Goal: Transaction & Acquisition: Purchase product/service

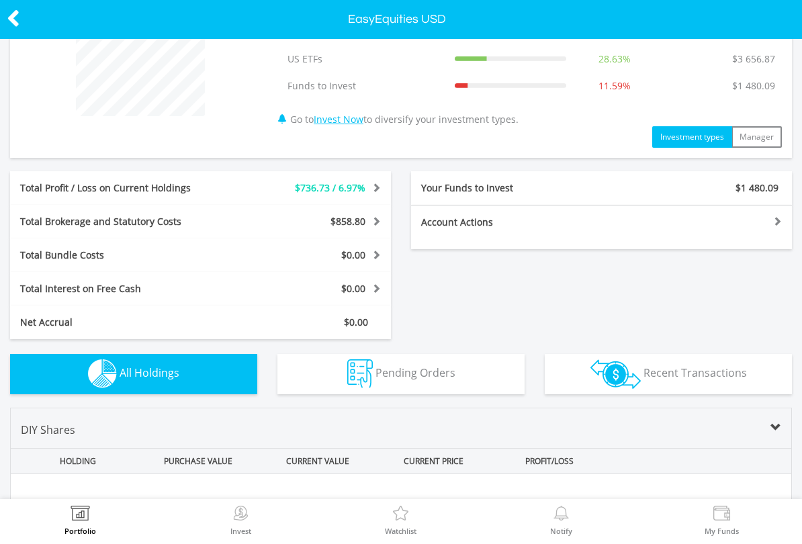
scroll to position [139, 0]
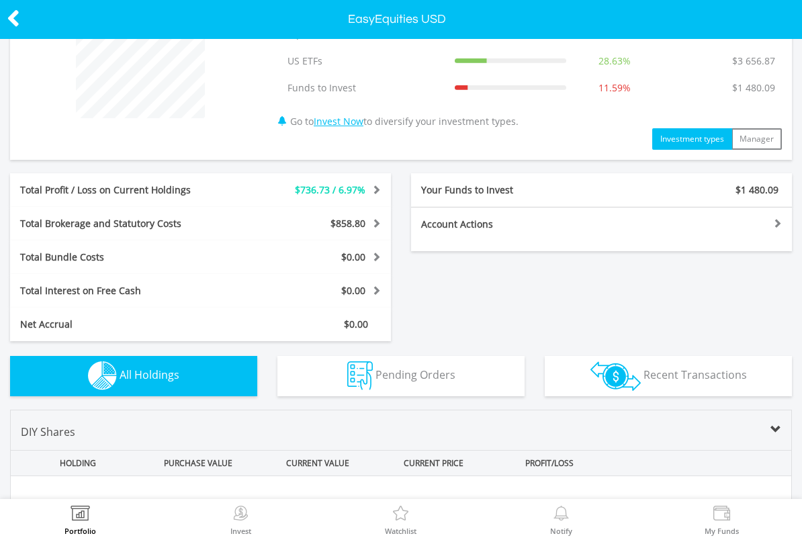
click at [245, 515] on img at bounding box center [240, 515] width 21 height 19
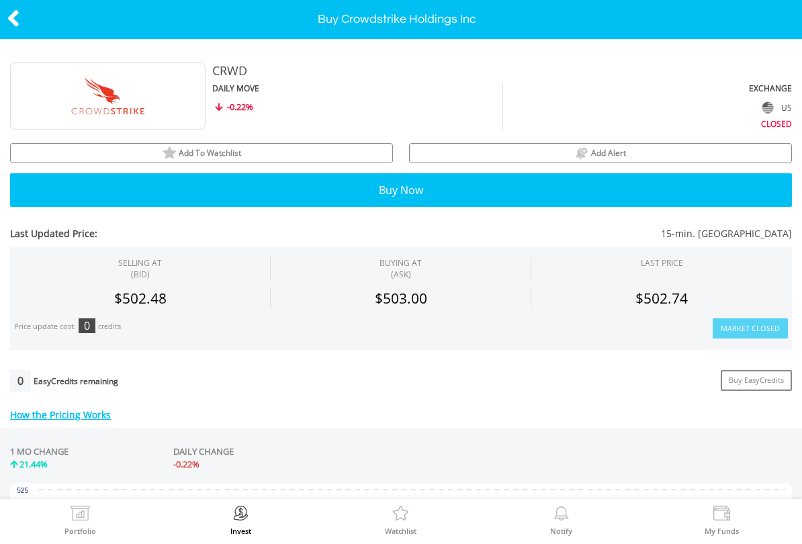
click at [302, 188] on button "Buy Now" at bounding box center [401, 190] width 782 height 34
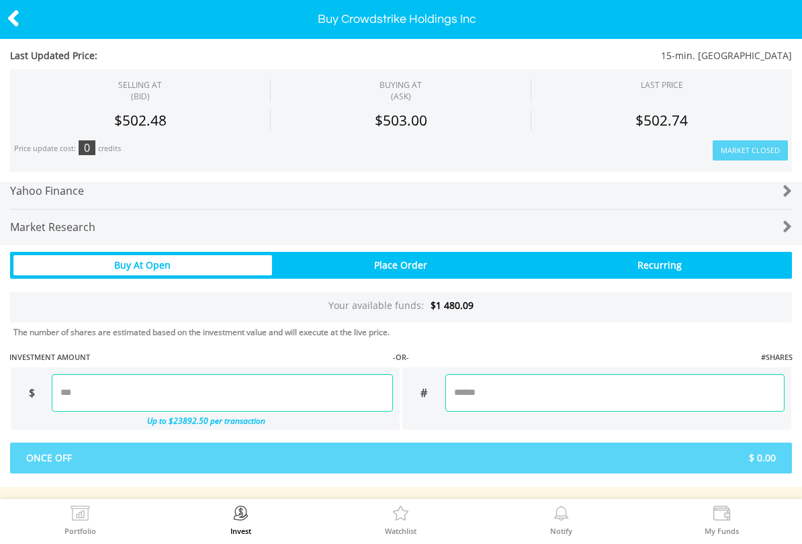
scroll to position [707, 0]
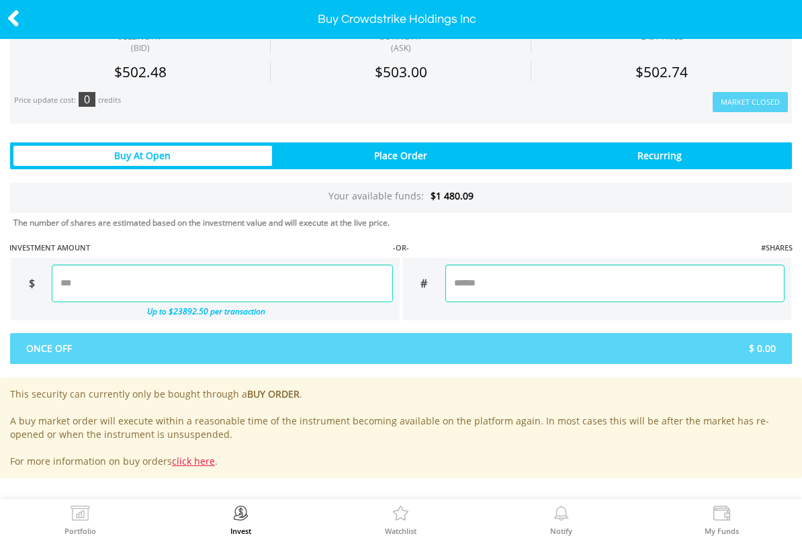
click at [161, 280] on input "number" at bounding box center [222, 284] width 341 height 38
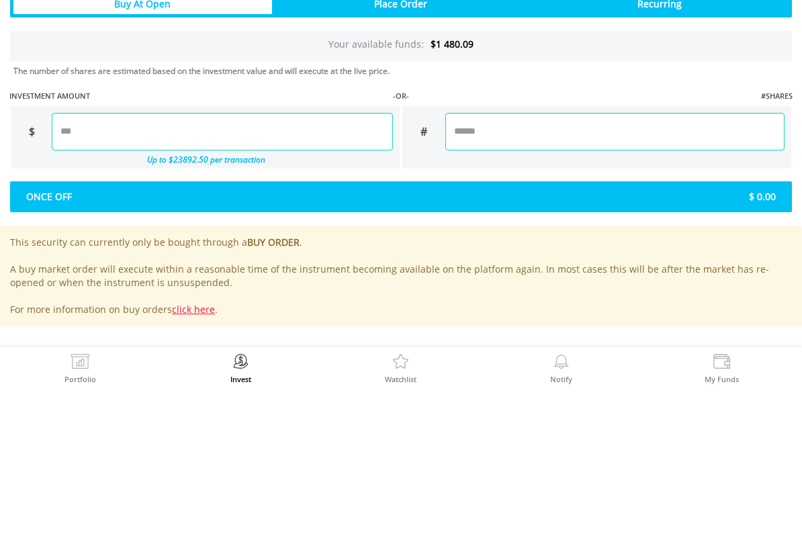
click at [568, 206] on div "Last Updated Price: 15-min. Delayed SELLING AT (BID) BUYING AT (ASK) LAST PRICE" at bounding box center [401, 65] width 802 height 825
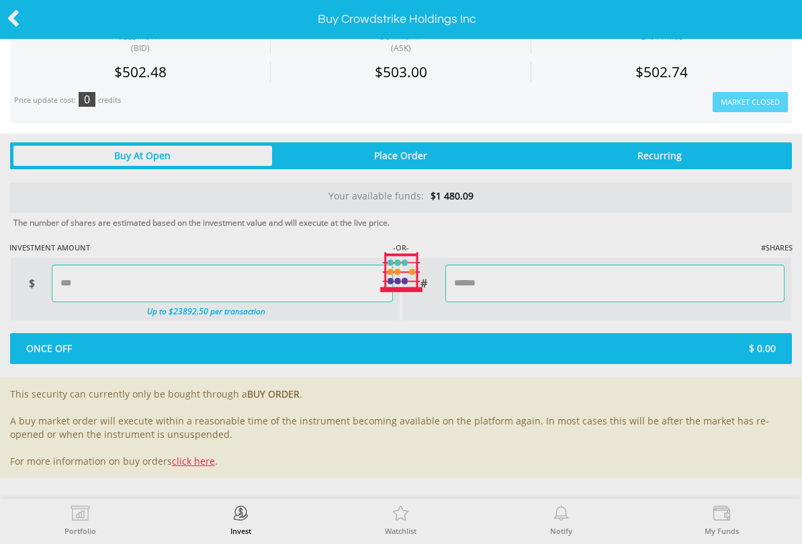
type input "******"
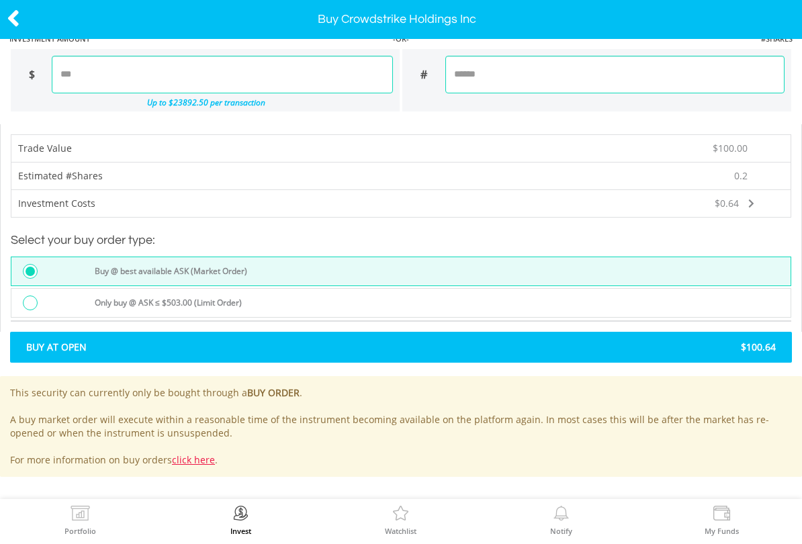
scroll to position [915, 0]
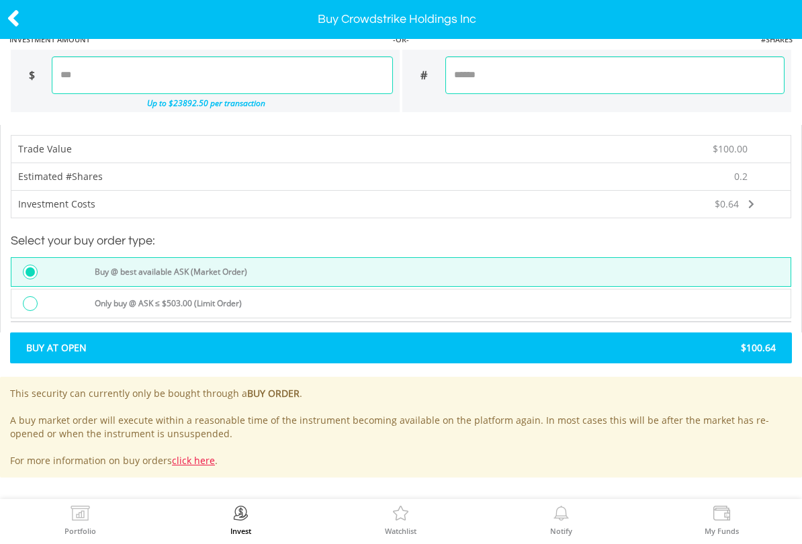
click at [476, 351] on span "$100.64" at bounding box center [593, 347] width 385 height 13
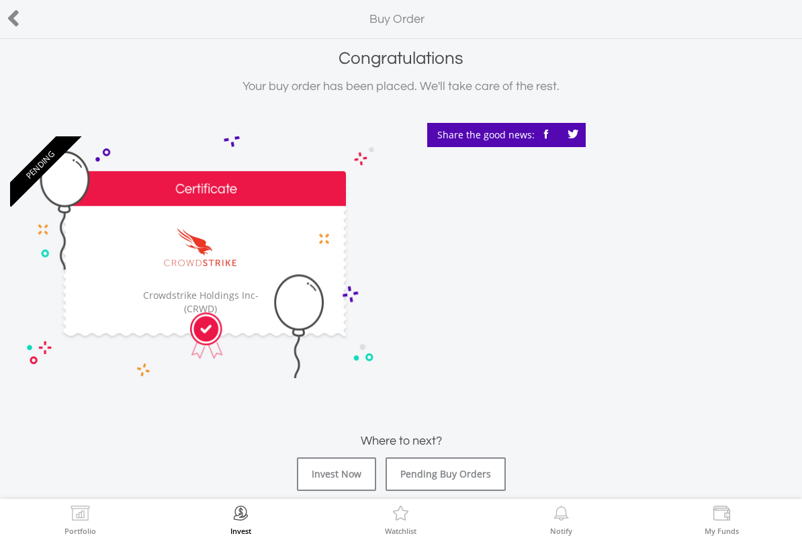
scroll to position [28, 0]
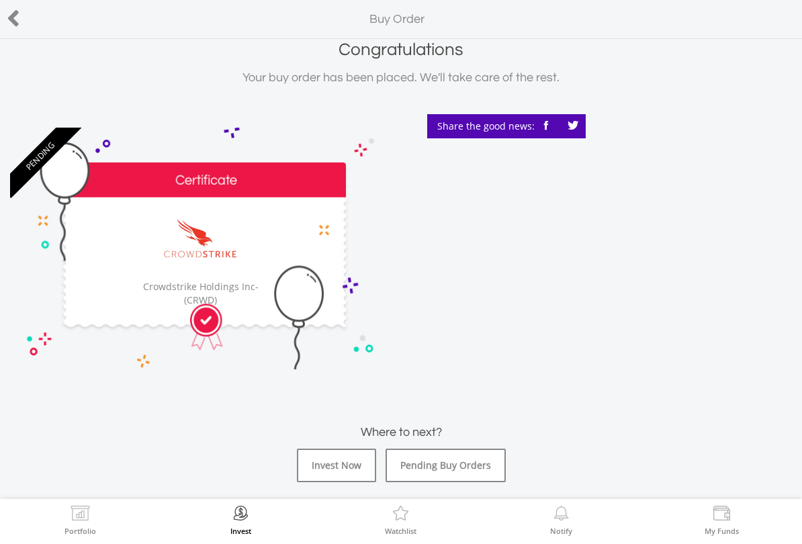
click at [488, 466] on link "Pending Buy Orders" at bounding box center [446, 466] width 120 height 34
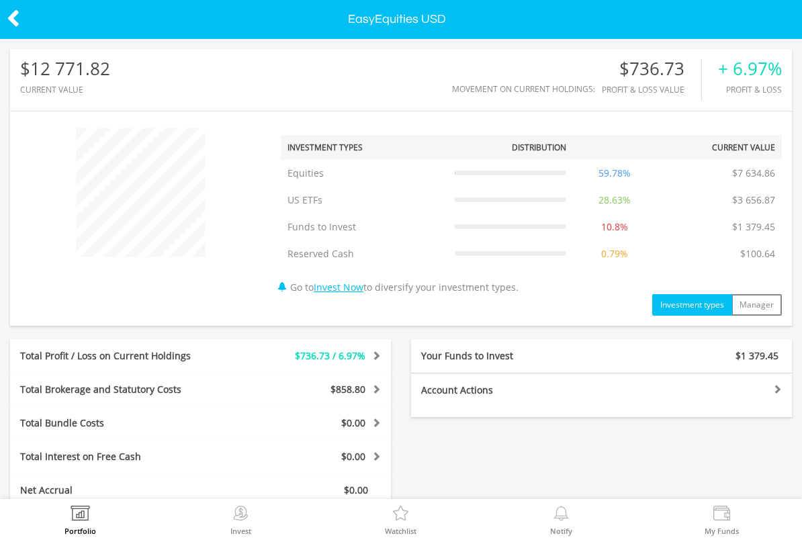
scroll to position [129, 261]
click at [243, 515] on img at bounding box center [240, 515] width 21 height 19
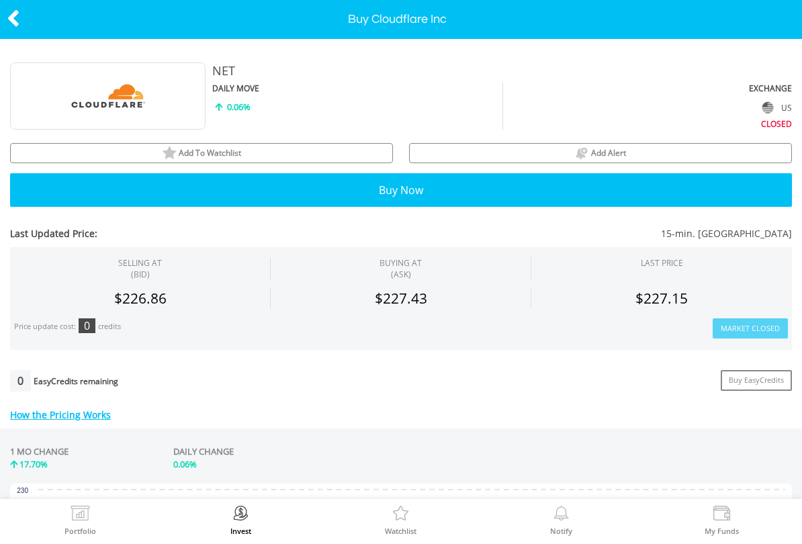
click at [287, 182] on button "Buy Now" at bounding box center [401, 190] width 782 height 34
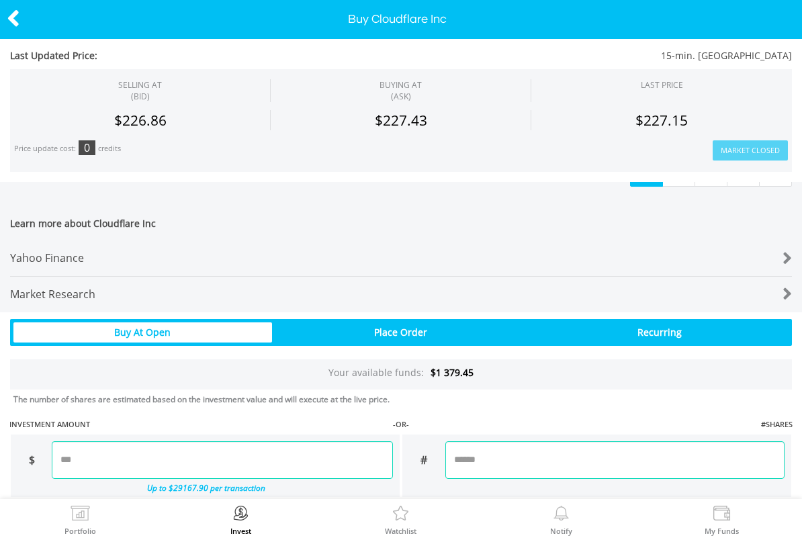
scroll to position [707, 0]
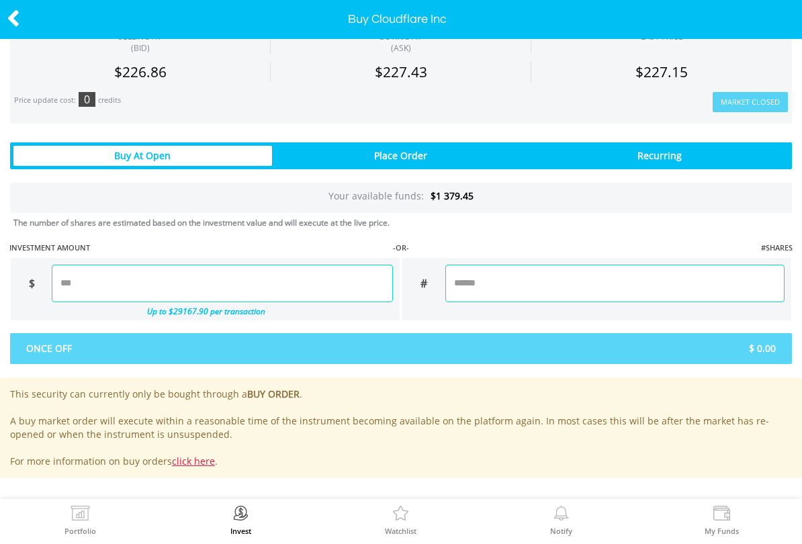
click at [138, 280] on input "number" at bounding box center [222, 284] width 341 height 38
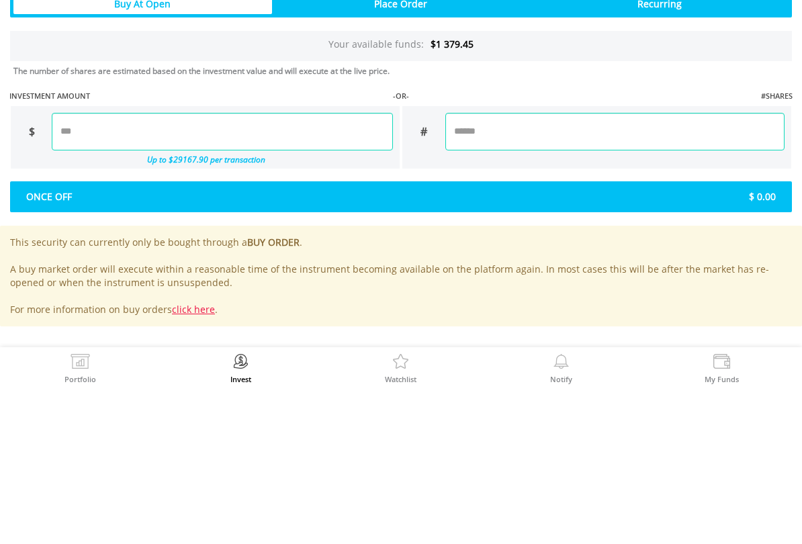
click at [566, 208] on div "Last Updated Price: 15-min. Delayed SELLING AT (BID) BUYING AT (ASK) LAST PRICE" at bounding box center [401, 65] width 802 height 825
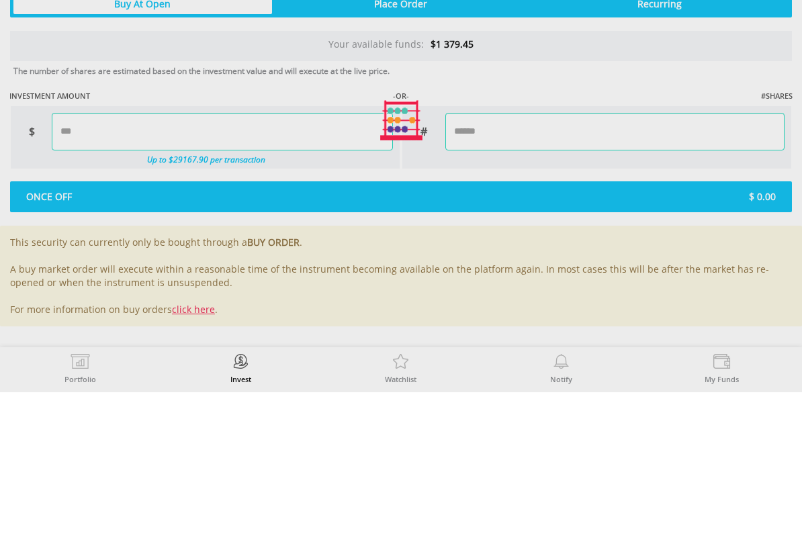
type input "******"
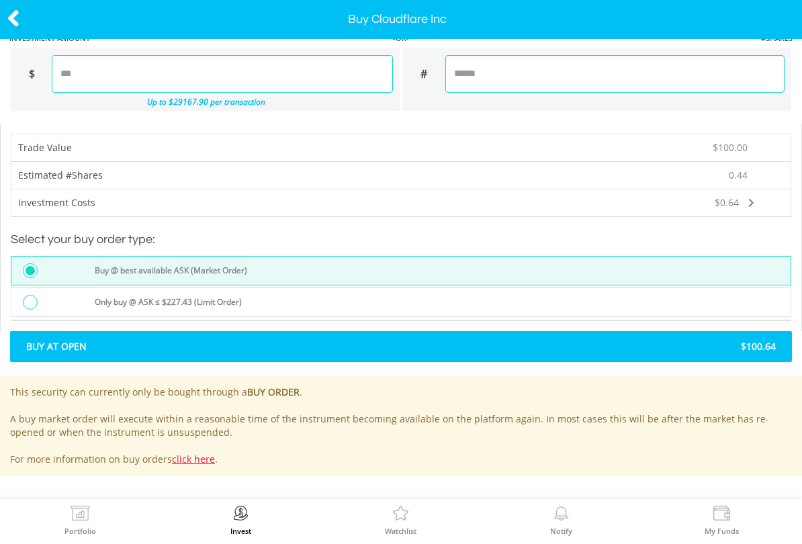
scroll to position [915, 0]
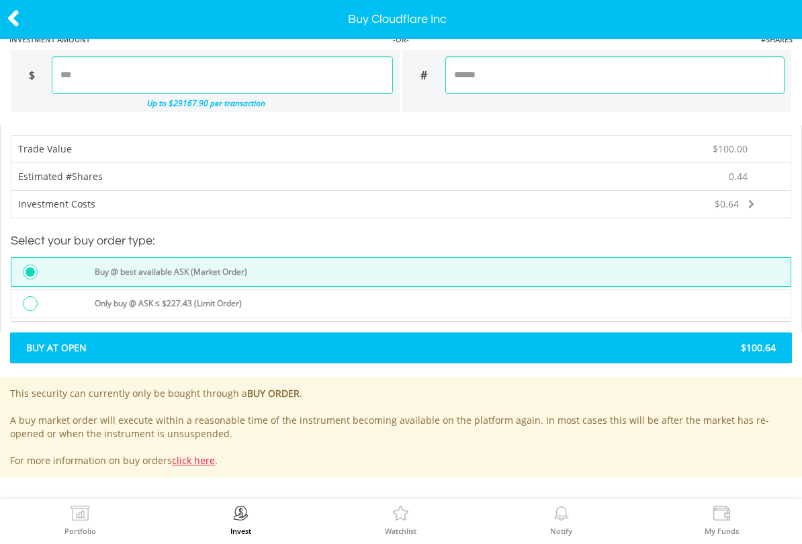
click at [413, 348] on span "$100.64" at bounding box center [593, 347] width 385 height 13
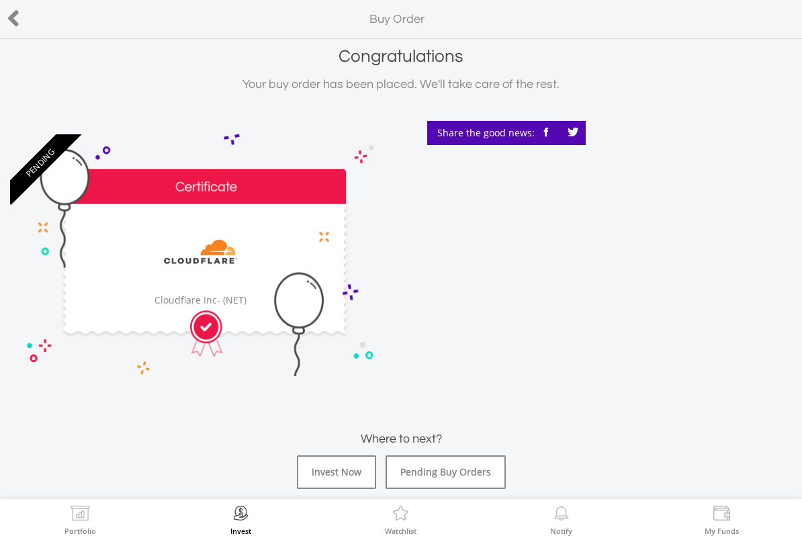
scroll to position [39, 0]
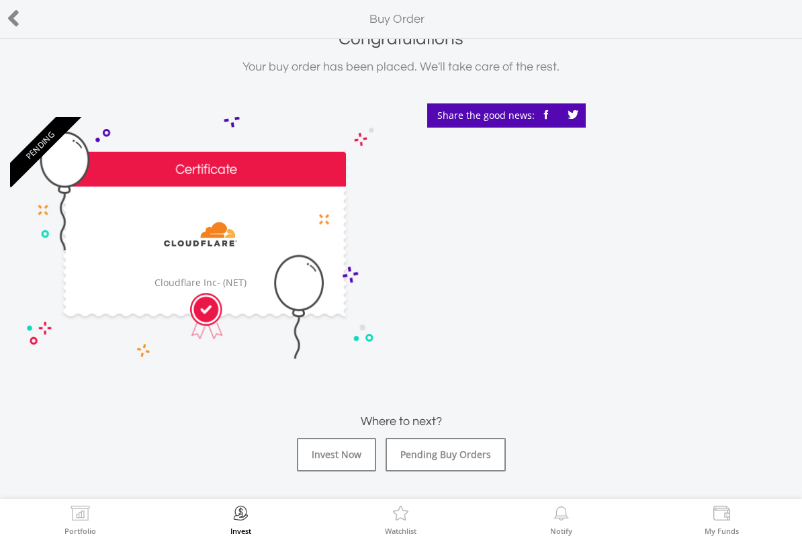
click at [485, 469] on link "Pending Buy Orders" at bounding box center [446, 455] width 120 height 34
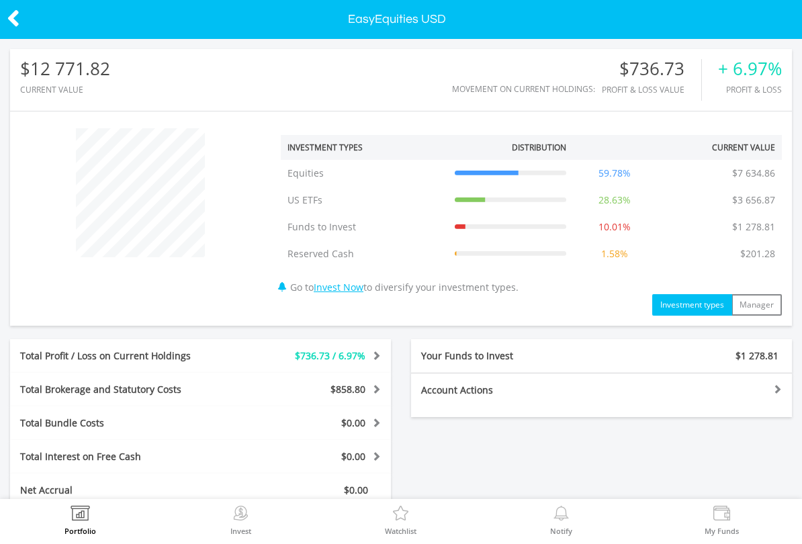
scroll to position [129, 261]
click at [77, 516] on img at bounding box center [80, 515] width 21 height 19
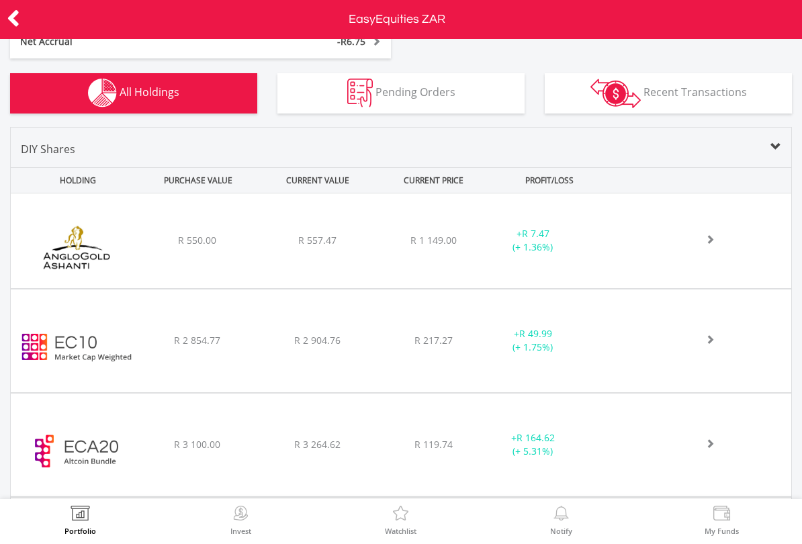
scroll to position [504, 0]
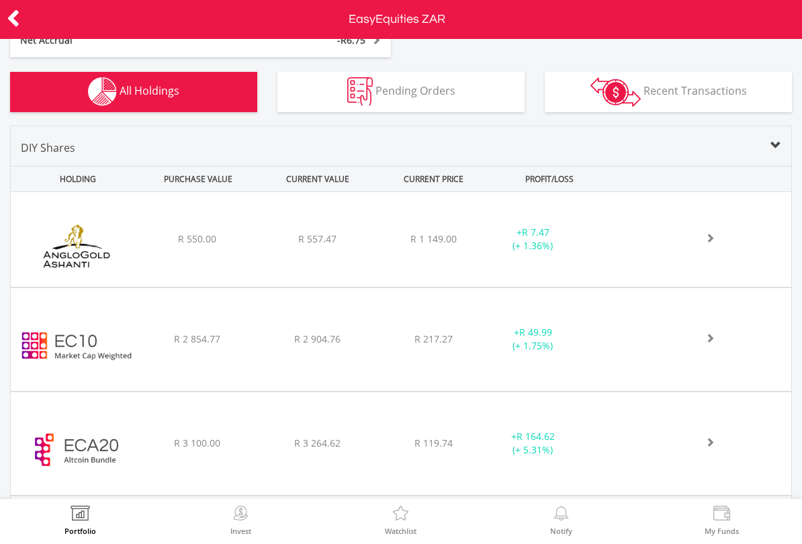
click at [83, 523] on img at bounding box center [80, 515] width 21 height 19
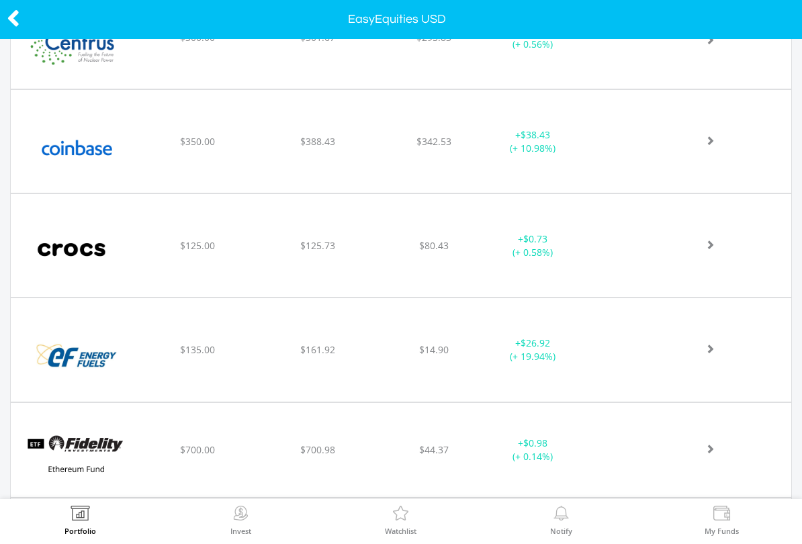
scroll to position [656, 0]
click at [35, 369] on img at bounding box center [76, 357] width 118 height 83
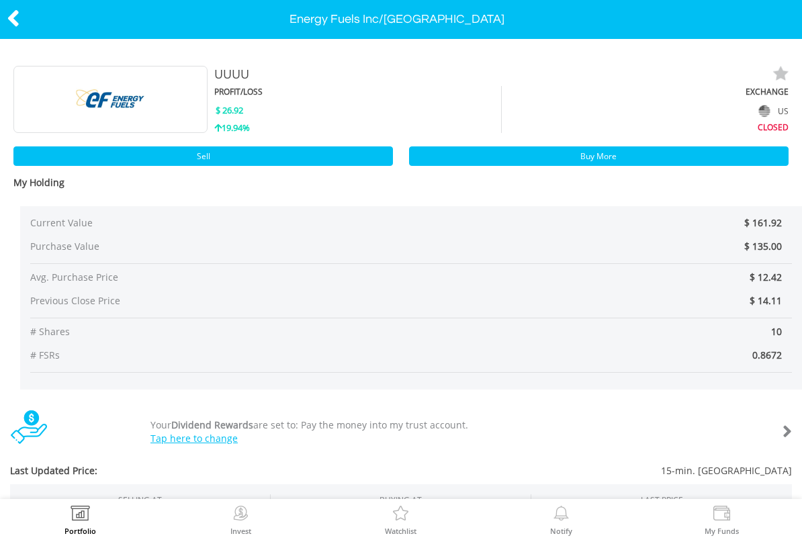
click at [437, 161] on link "Buy More" at bounding box center [598, 155] width 379 height 19
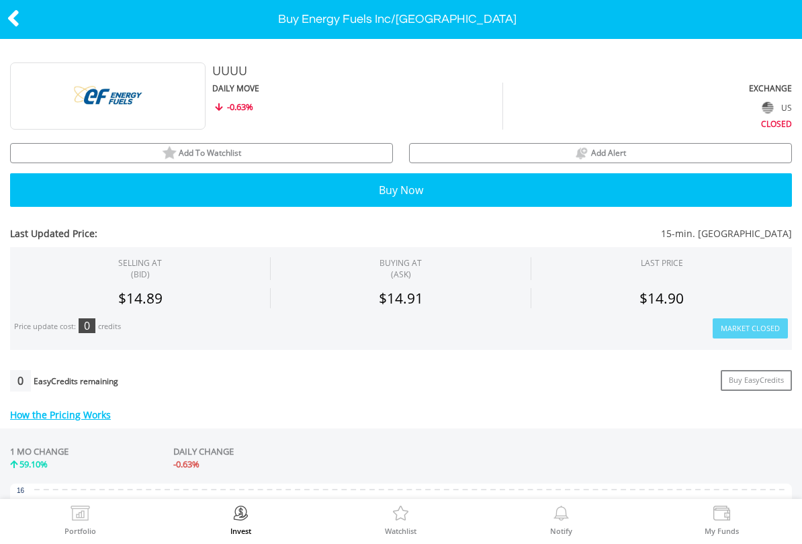
click at [408, 189] on button "Buy Now" at bounding box center [401, 190] width 782 height 34
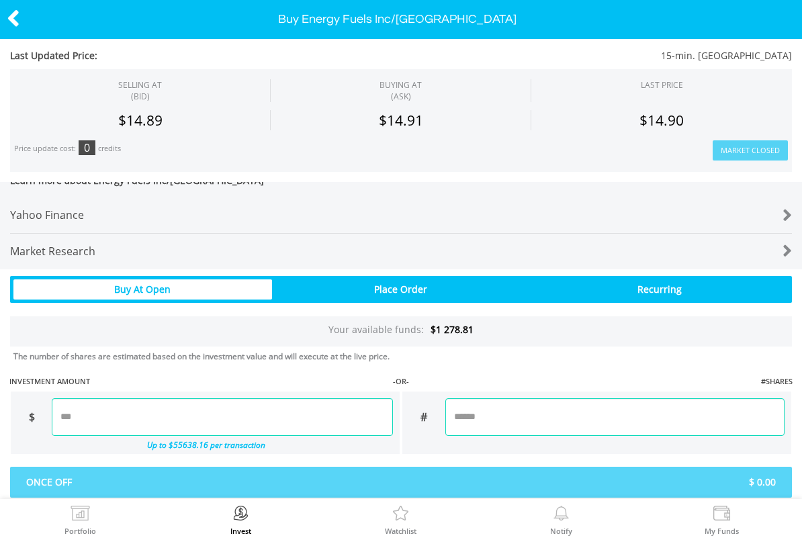
scroll to position [707, 0]
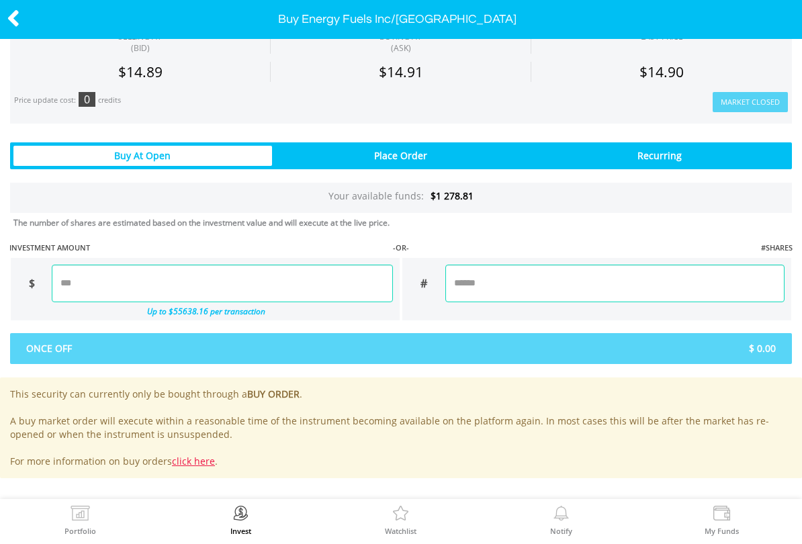
click at [325, 278] on input "number" at bounding box center [222, 284] width 341 height 38
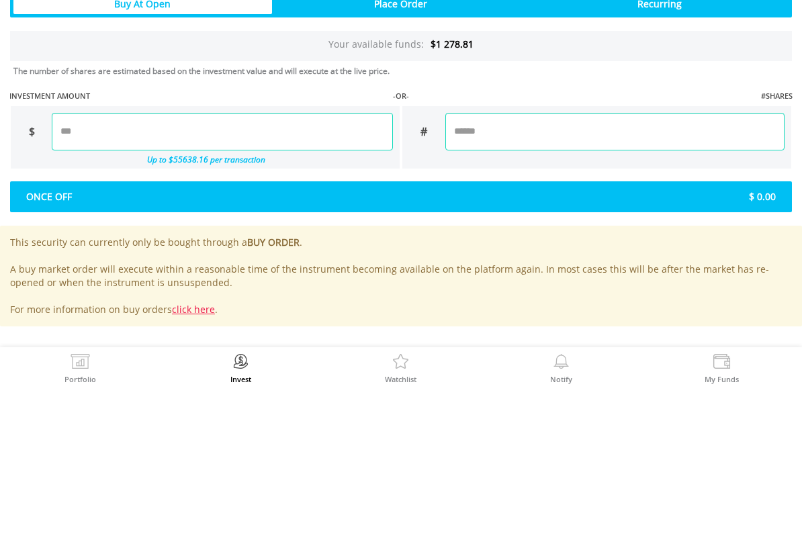
click at [324, 195] on div "Last Updated Price: 15-min. Delayed SELLING AT (BID) BUYING AT (ASK) LAST PRICE" at bounding box center [401, 65] width 802 height 825
type input "*****"
type input "******"
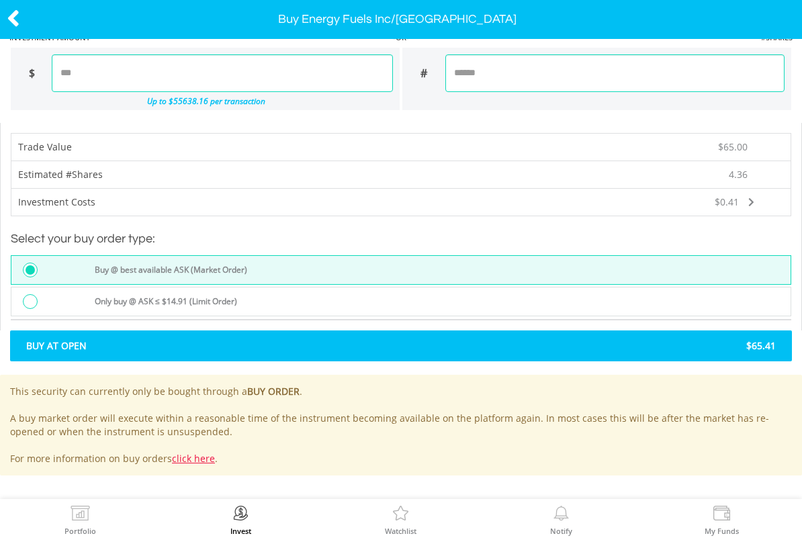
scroll to position [915, 0]
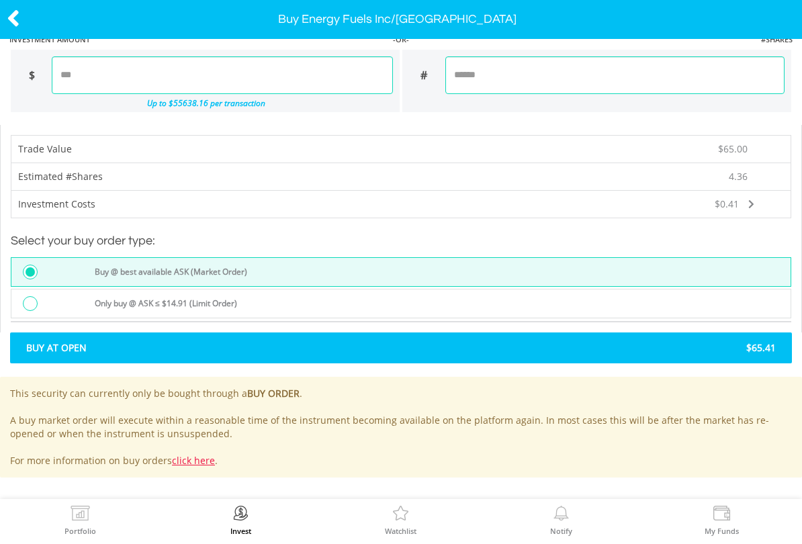
click at [396, 353] on div "Buy At Open $65.41" at bounding box center [401, 347] width 782 height 31
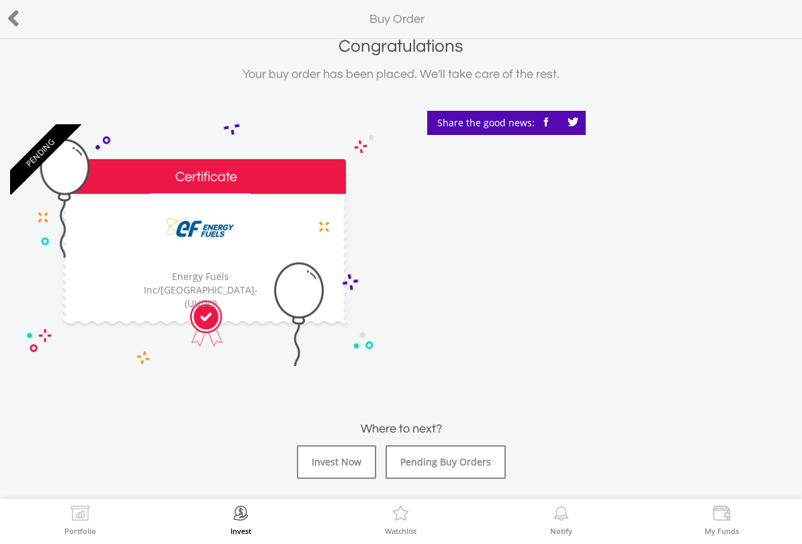
scroll to position [55, 0]
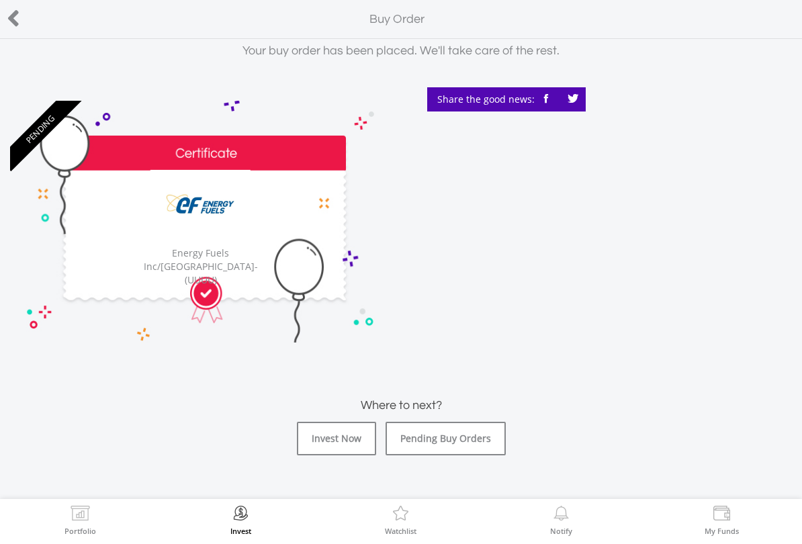
click at [476, 443] on link "Pending Buy Orders" at bounding box center [446, 439] width 120 height 34
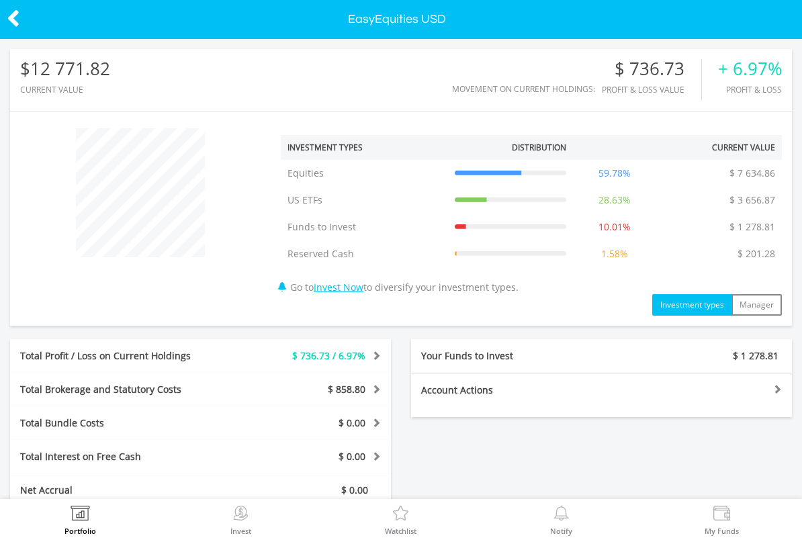
scroll to position [129, 261]
click at [79, 516] on img at bounding box center [80, 515] width 21 height 19
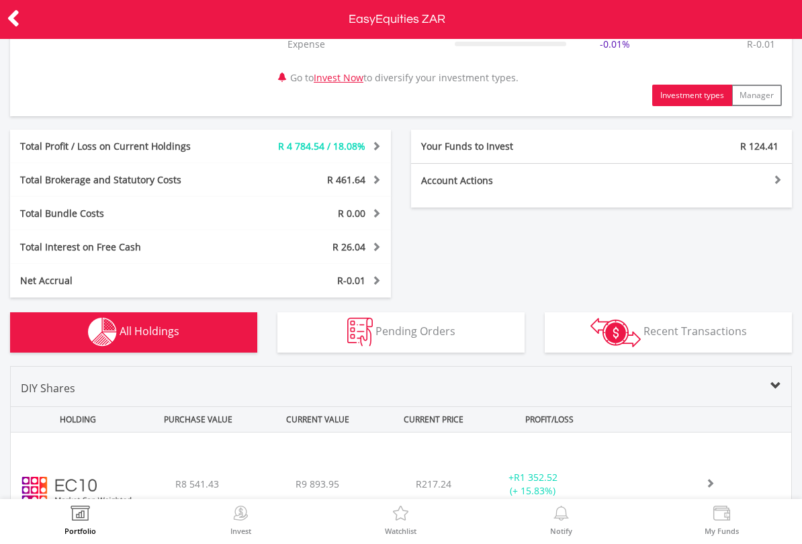
scroll to position [229, 0]
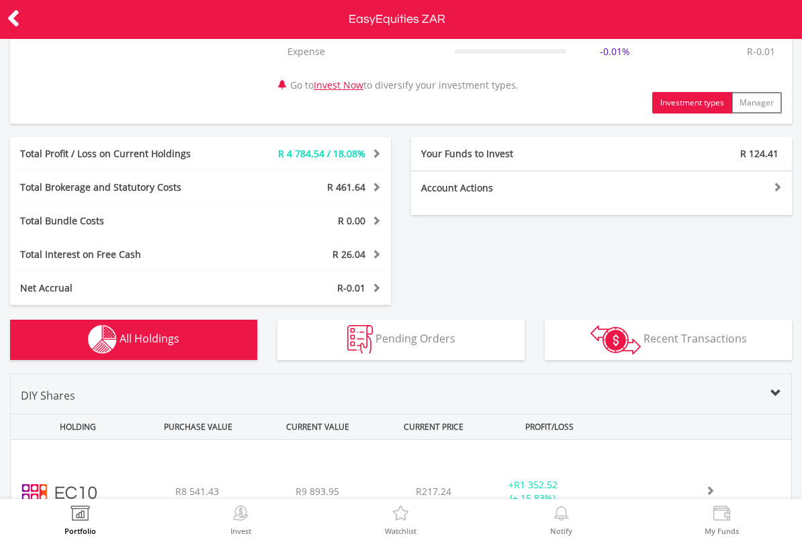
click at [238, 521] on img at bounding box center [240, 515] width 21 height 19
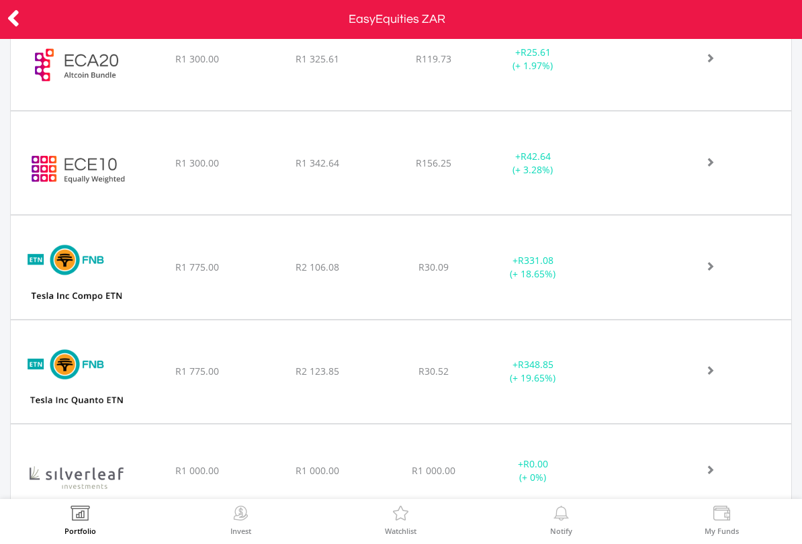
scroll to position [956, 0]
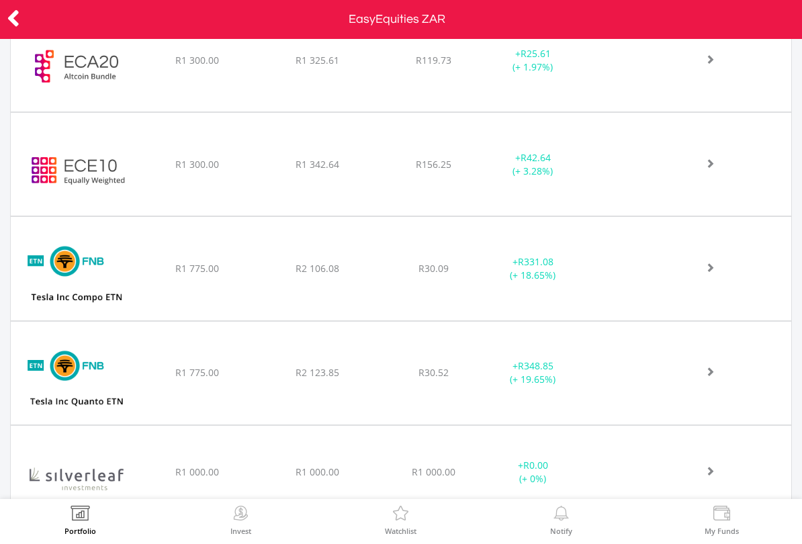
click at [71, 522] on img at bounding box center [80, 515] width 21 height 19
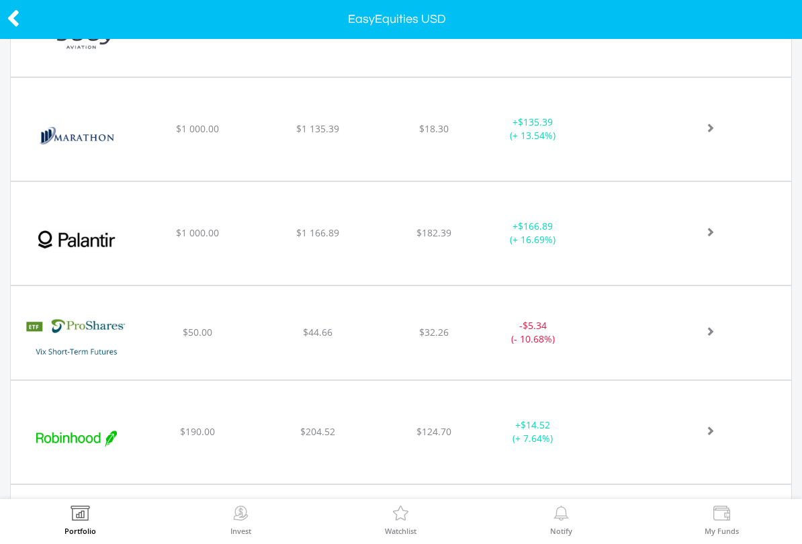
scroll to position [1250, 0]
click at [85, 453] on img at bounding box center [76, 438] width 118 height 83
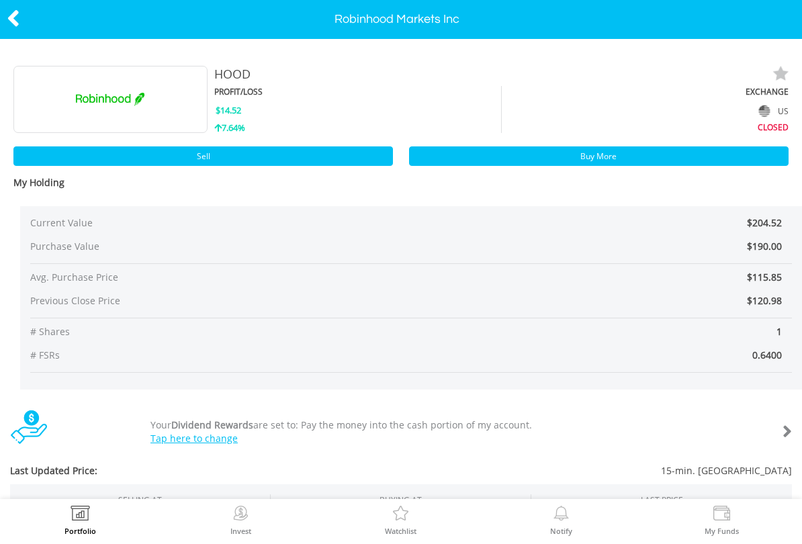
click at [276, 160] on link "Sell" at bounding box center [202, 155] width 379 height 19
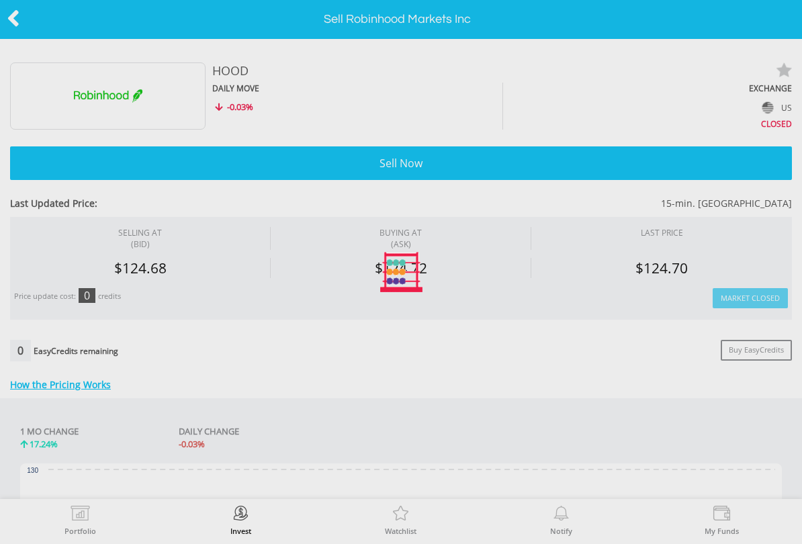
type input "******"
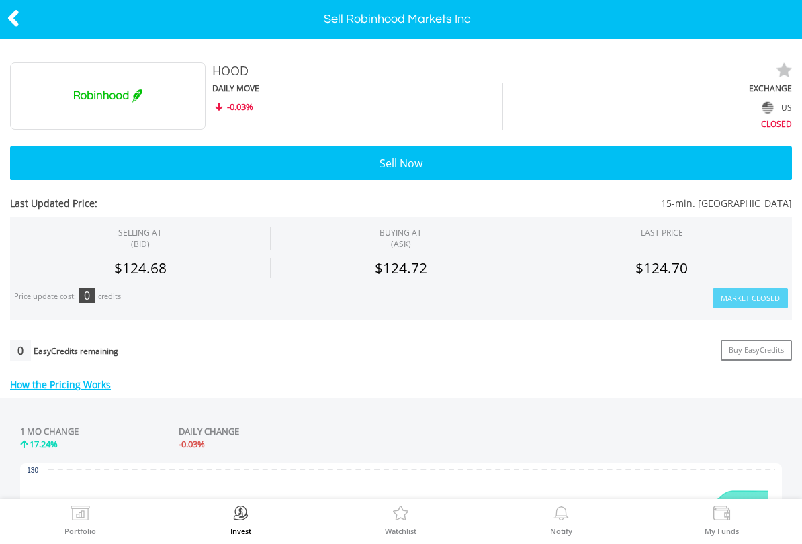
click at [278, 163] on button "Sell Now" at bounding box center [401, 163] width 782 height 34
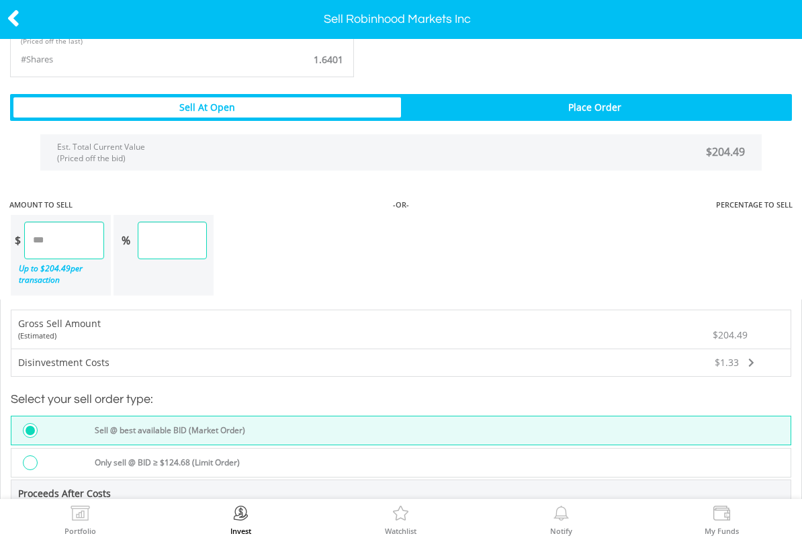
scroll to position [934, 0]
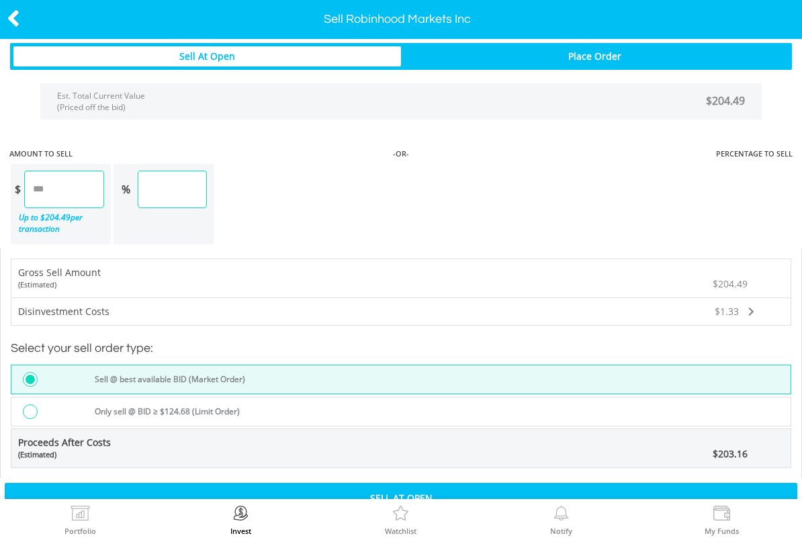
click at [341, 408] on div "Only sell @ BID ≥ $124.68 (Limit Order)" at bounding box center [439, 413] width 704 height 18
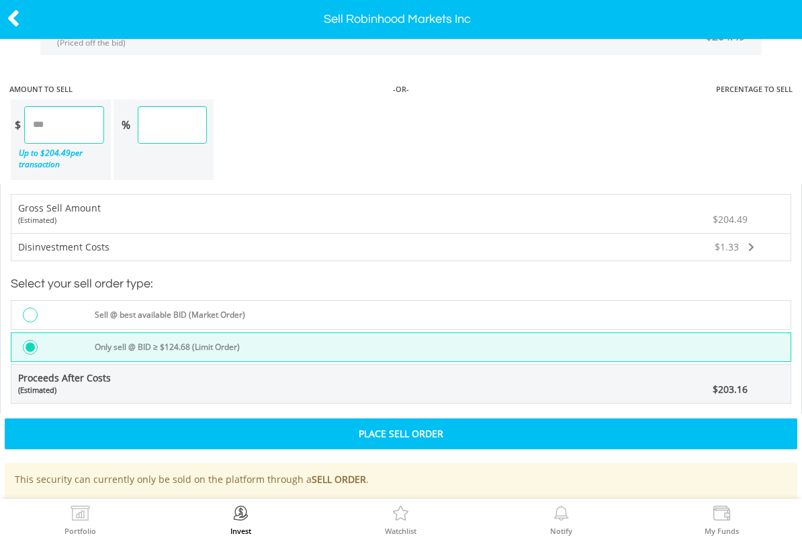
scroll to position [1009, 0]
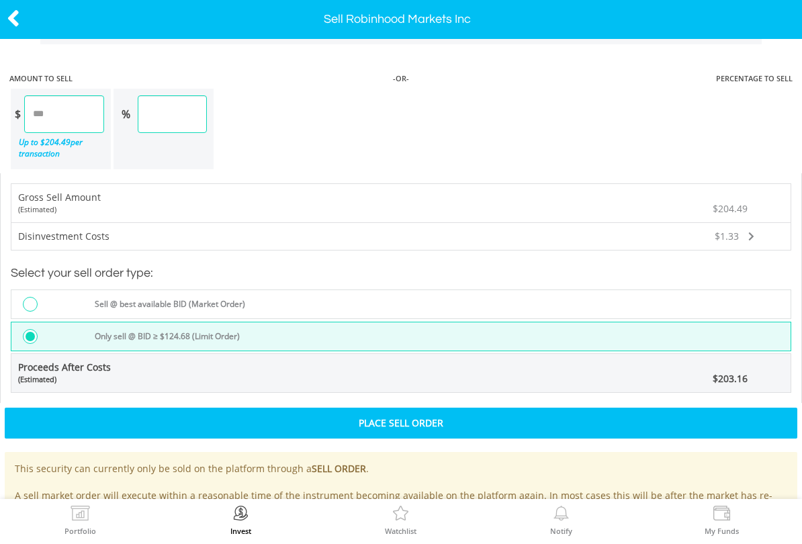
click at [375, 425] on div "Place Sell Order" at bounding box center [401, 423] width 793 height 31
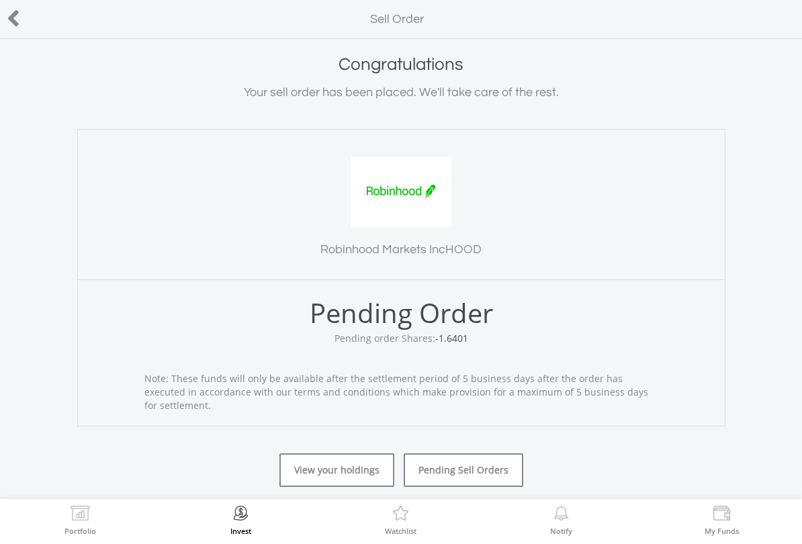
click at [445, 468] on link "Pending Sell Orders" at bounding box center [464, 470] width 120 height 34
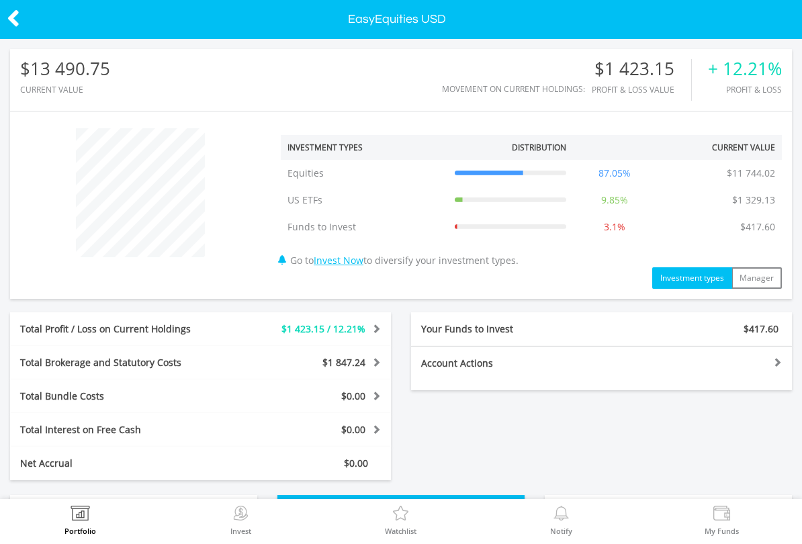
scroll to position [129, 261]
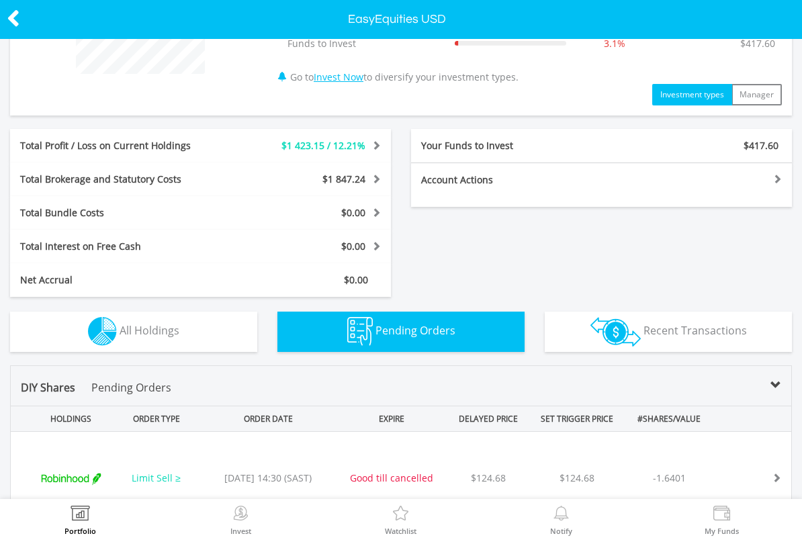
click at [35, 345] on button "Holdings All Holdings" at bounding box center [133, 332] width 247 height 40
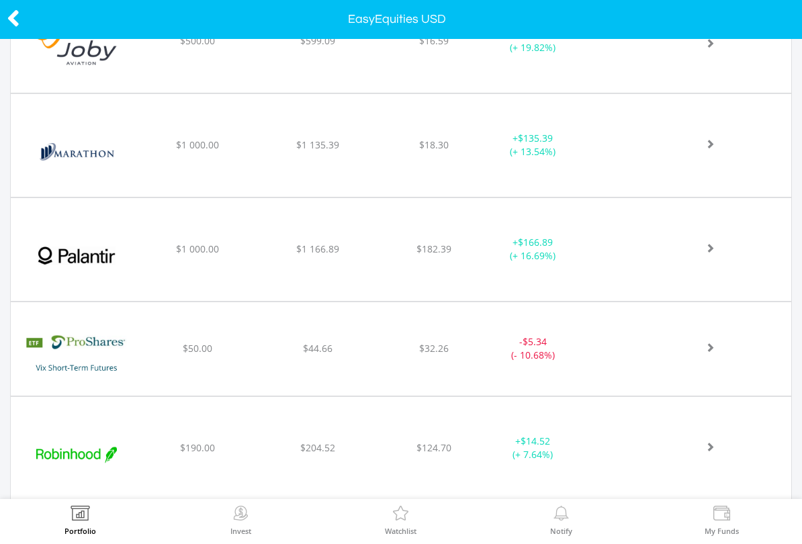
scroll to position [1224, 0]
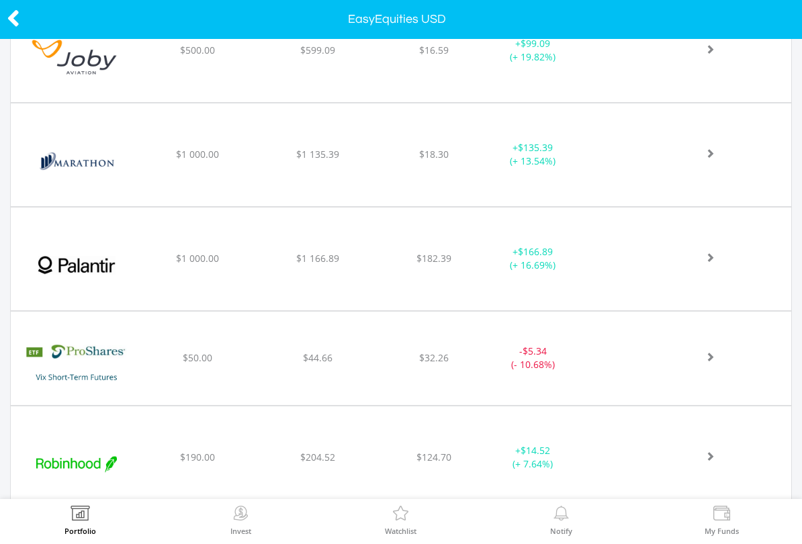
click at [44, 378] on img at bounding box center [76, 364] width 118 height 73
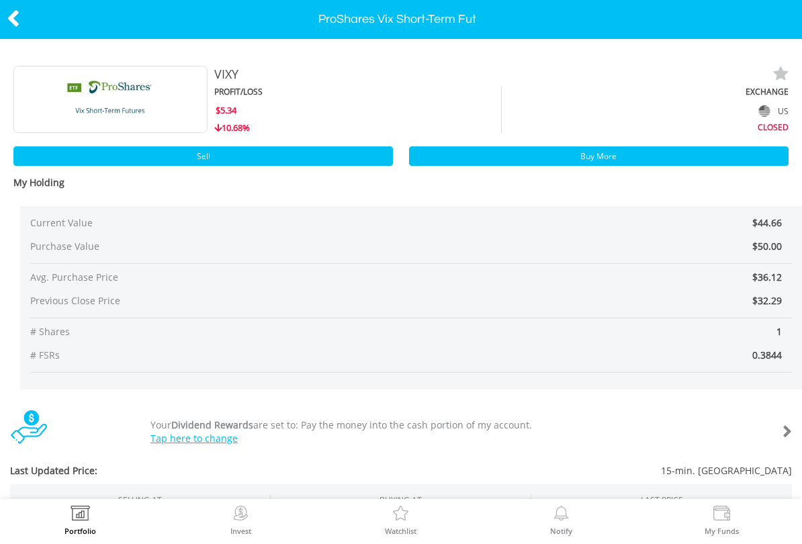
click at [277, 162] on link "Sell" at bounding box center [202, 155] width 379 height 19
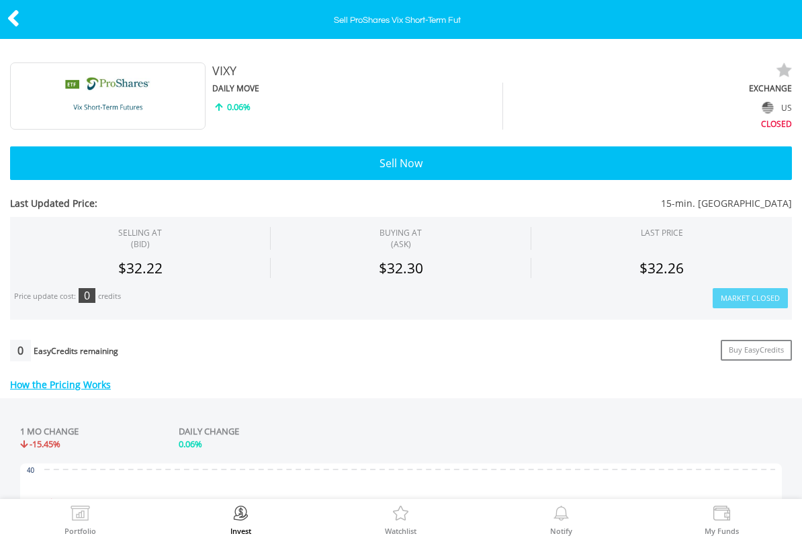
click at [303, 167] on button "Sell Now" at bounding box center [401, 163] width 782 height 34
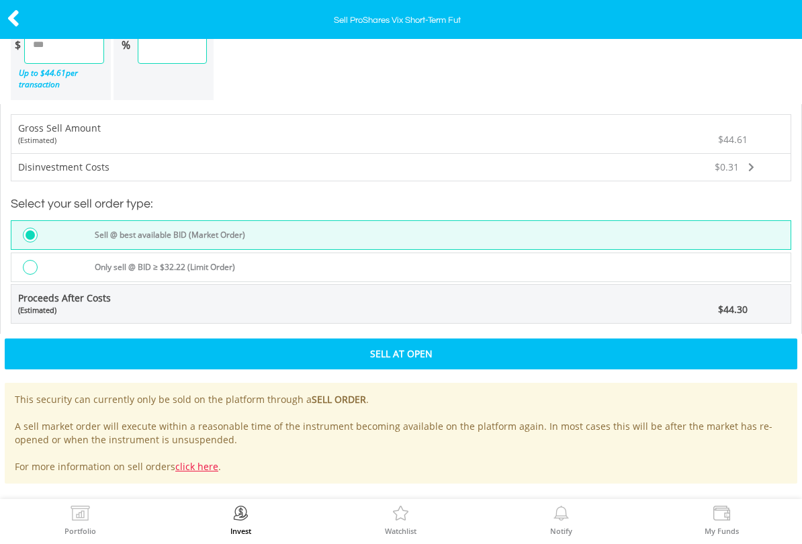
scroll to position [1078, 0]
click at [289, 260] on div "Only sell @ BID ≥ $32.22 (Limit Order)" at bounding box center [439, 269] width 704 height 18
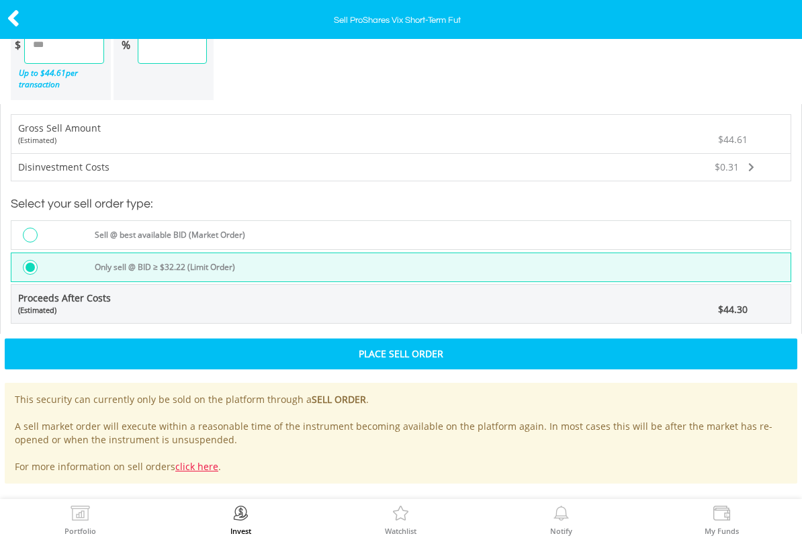
click at [332, 360] on div "Place Sell Order" at bounding box center [401, 354] width 793 height 31
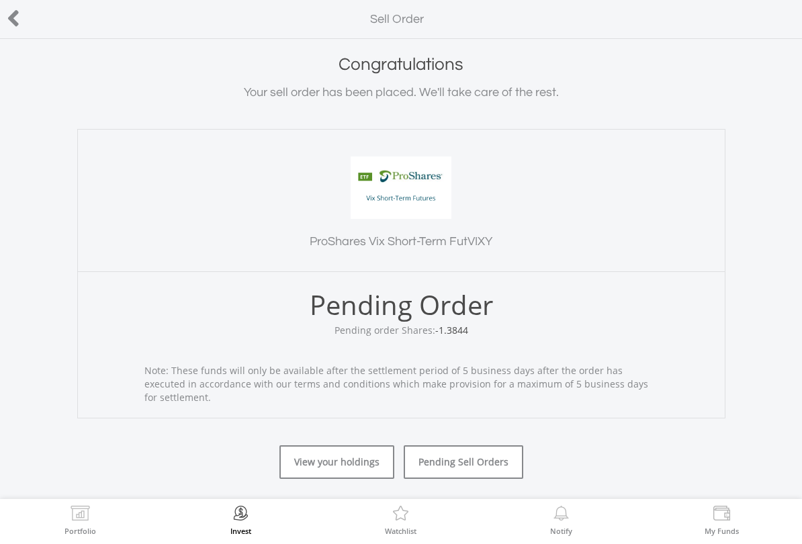
click at [443, 464] on link "Pending Sell Orders" at bounding box center [464, 462] width 120 height 34
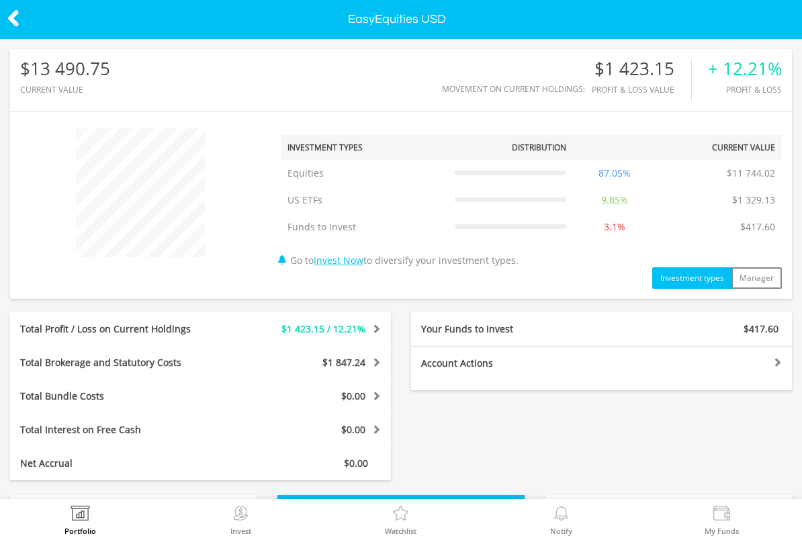
scroll to position [129, 261]
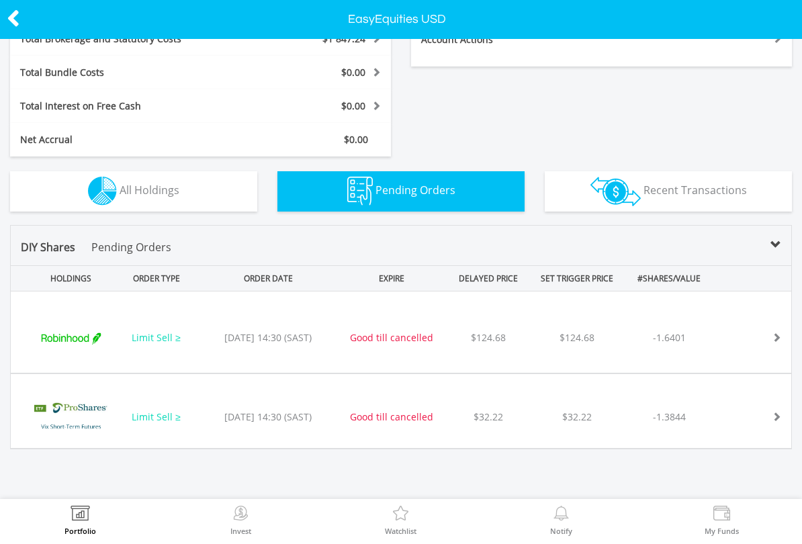
click at [22, 203] on button "Holdings All Holdings" at bounding box center [133, 191] width 247 height 40
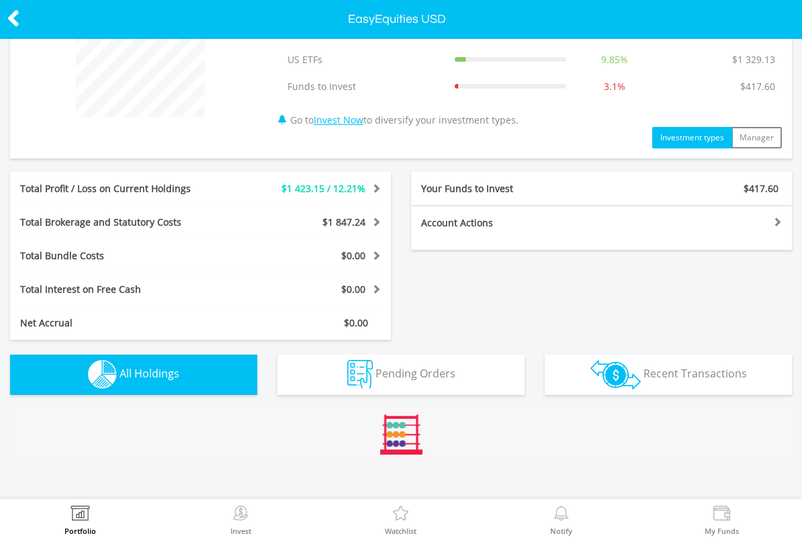
scroll to position [140, 0]
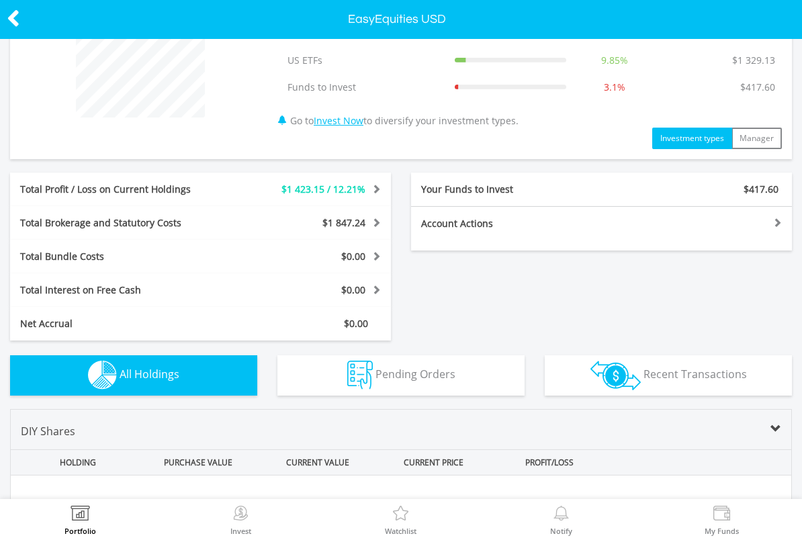
click at [234, 519] on img at bounding box center [240, 515] width 21 height 19
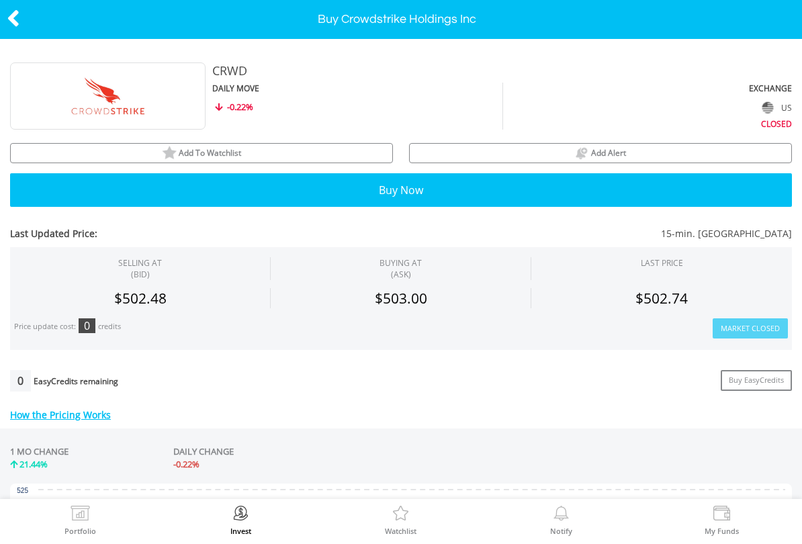
click at [322, 193] on button "Buy Now" at bounding box center [401, 190] width 782 height 34
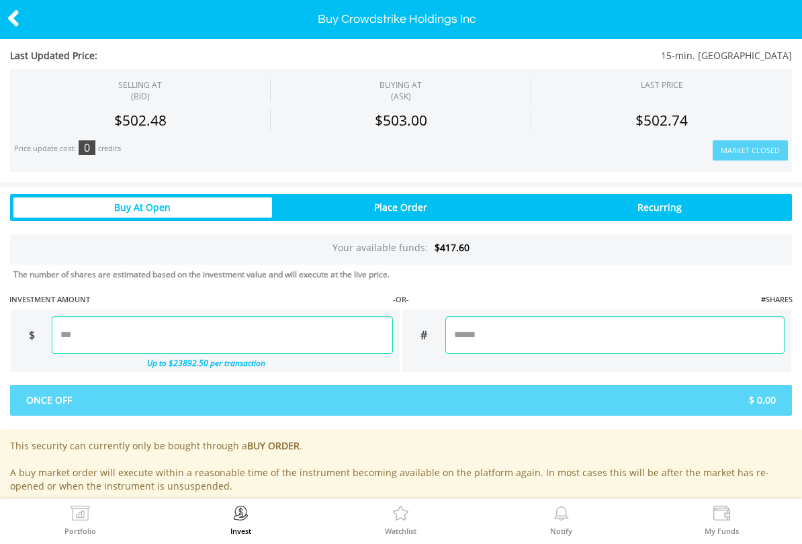
scroll to position [707, 0]
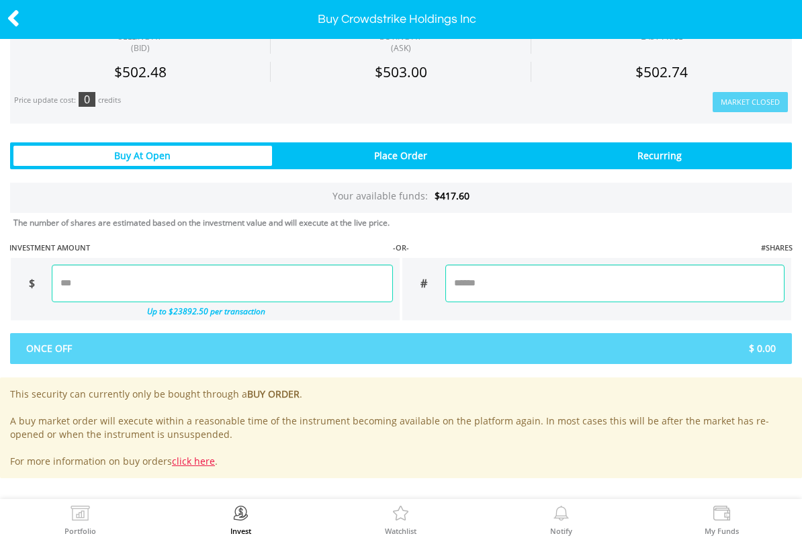
click at [195, 287] on input "number" at bounding box center [222, 284] width 341 height 38
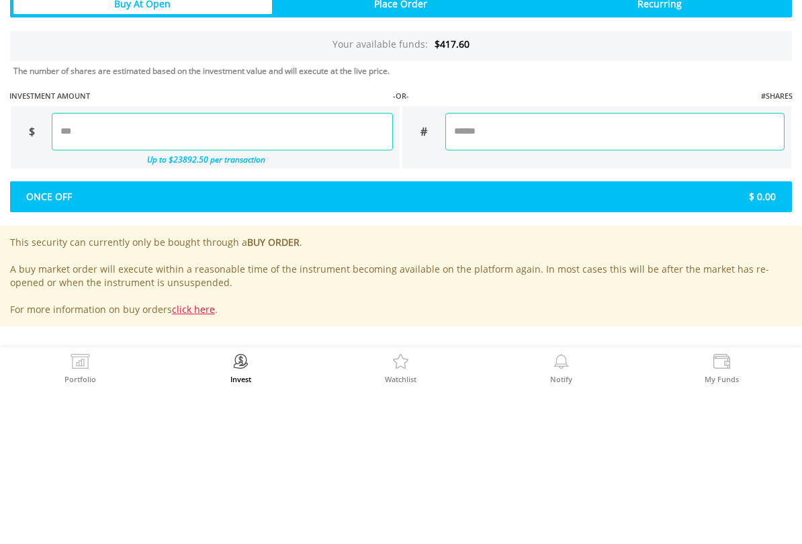
click at [519, 199] on div "Last Updated Price: 15-min. [GEOGRAPHIC_DATA] SELLING AT (BID) BUYING AT (ASK) …" at bounding box center [401, 65] width 802 height 825
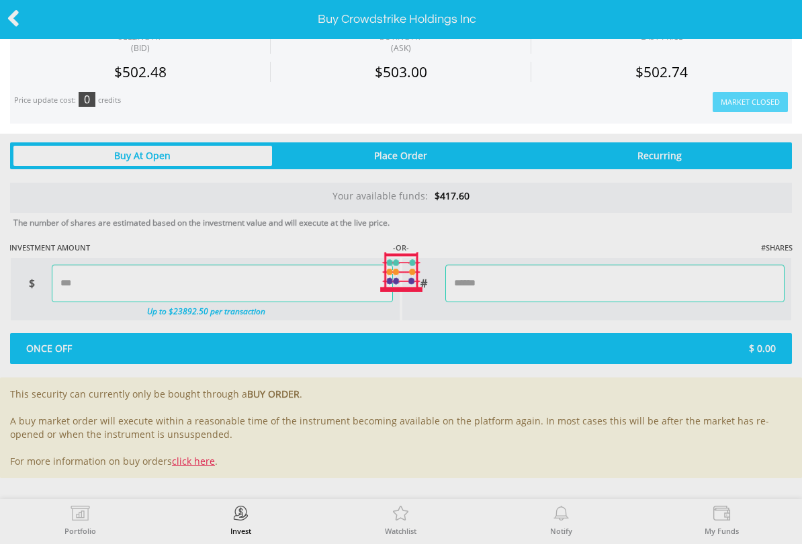
type input "******"
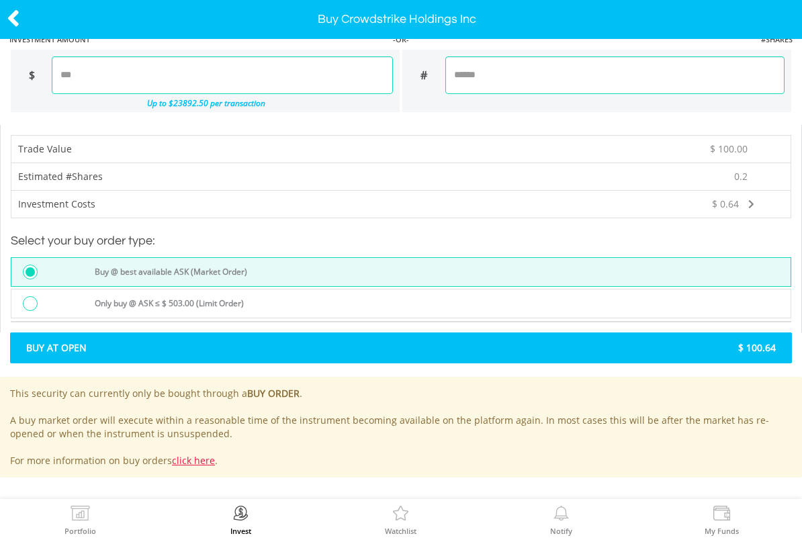
scroll to position [915, 0]
click at [418, 349] on span "$ 100.64" at bounding box center [593, 347] width 385 height 13
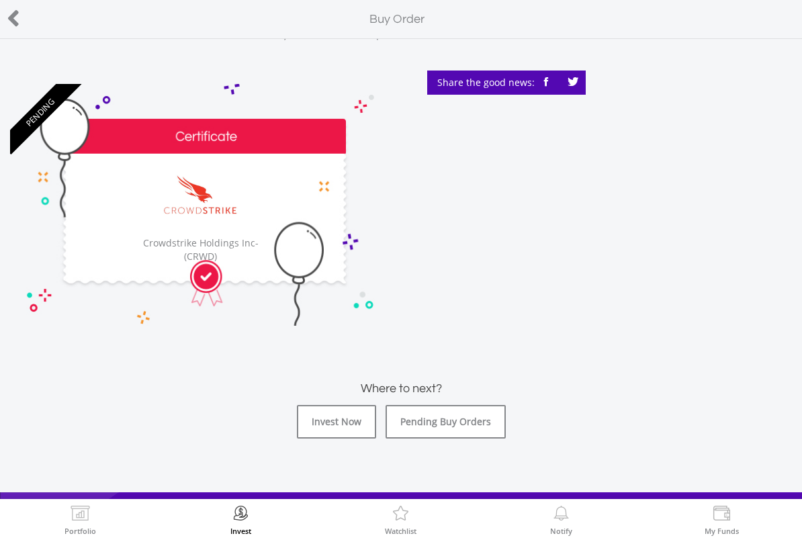
scroll to position [86, 0]
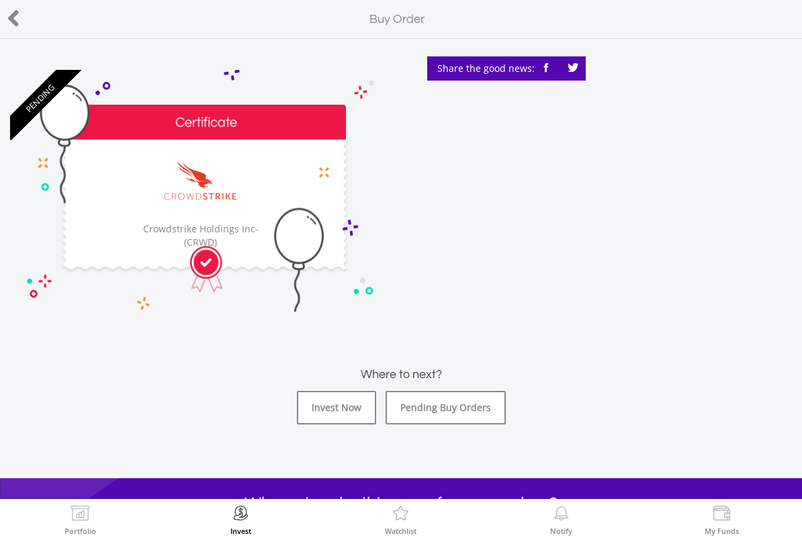
click at [472, 412] on link "Pending Buy Orders" at bounding box center [446, 408] width 120 height 34
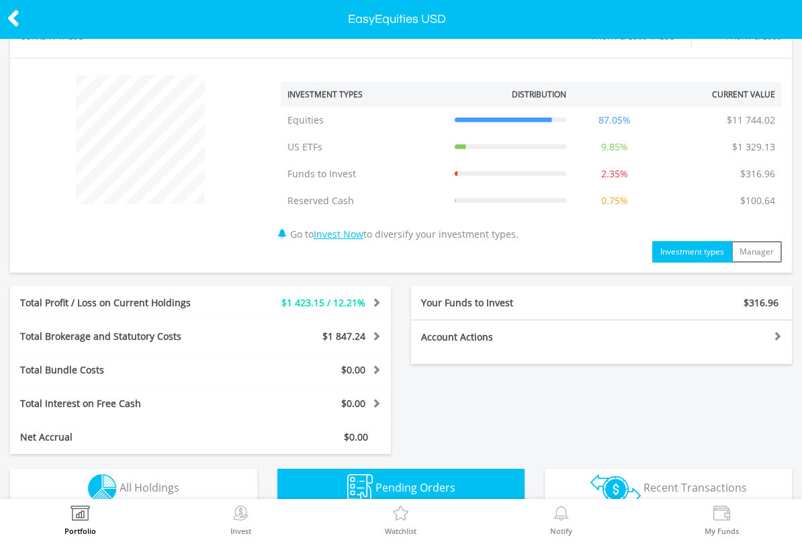
scroll to position [105, 0]
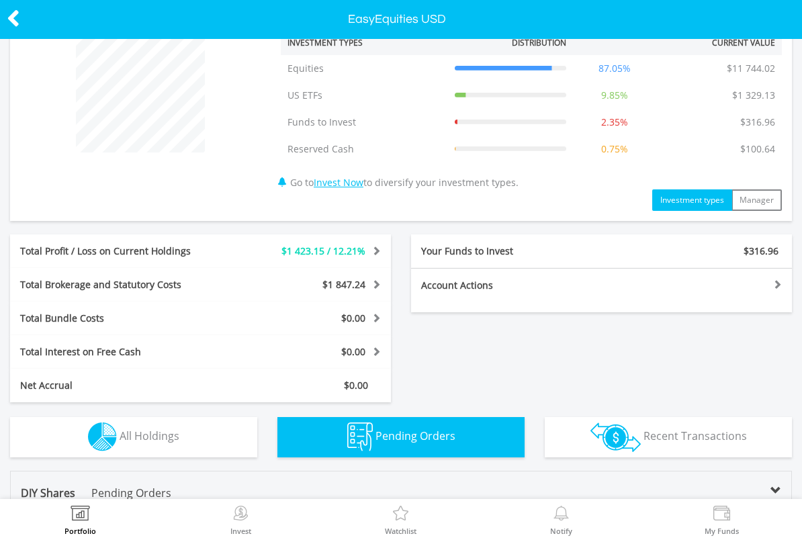
click at [236, 519] on img at bounding box center [240, 515] width 21 height 19
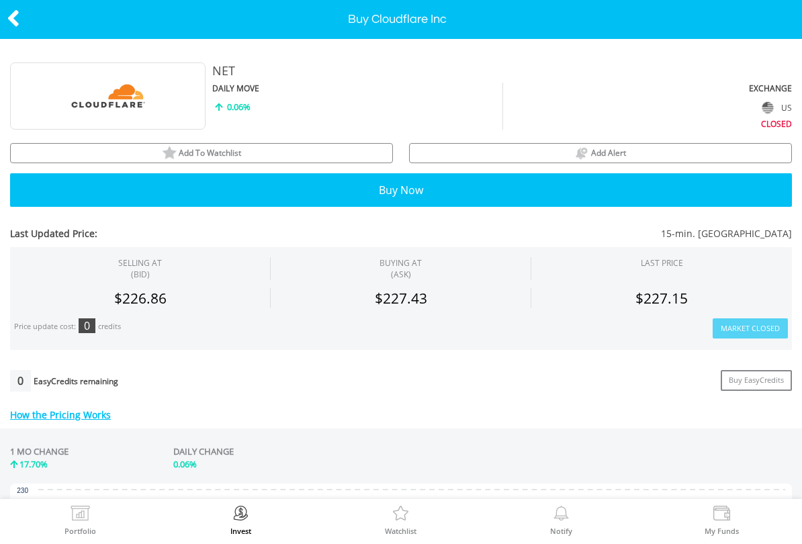
click at [313, 193] on button "Buy Now" at bounding box center [401, 190] width 782 height 34
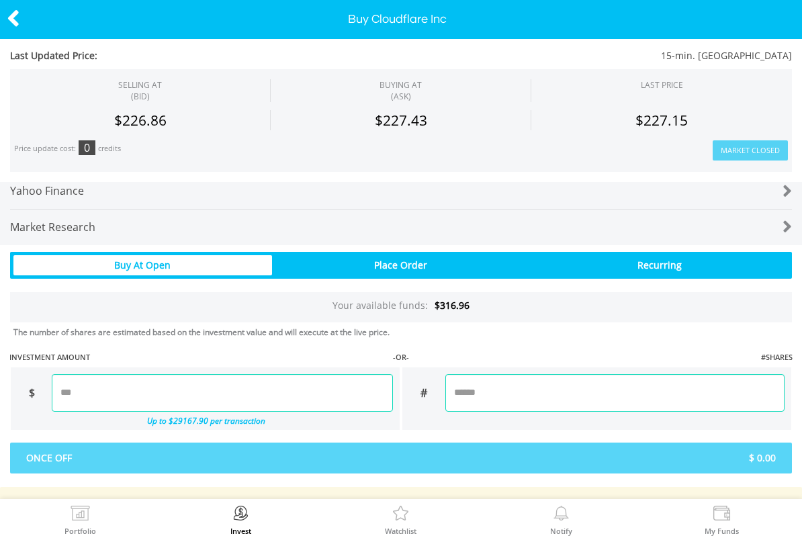
scroll to position [707, 0]
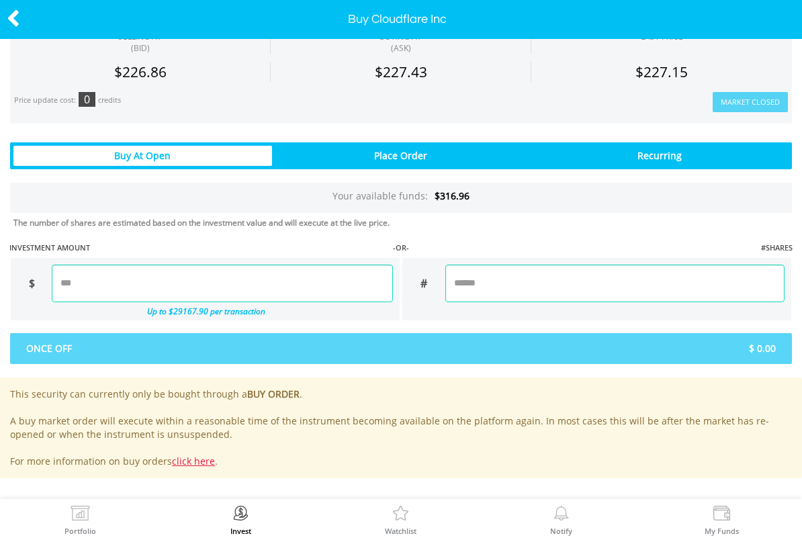
click at [297, 277] on input "number" at bounding box center [222, 284] width 341 height 38
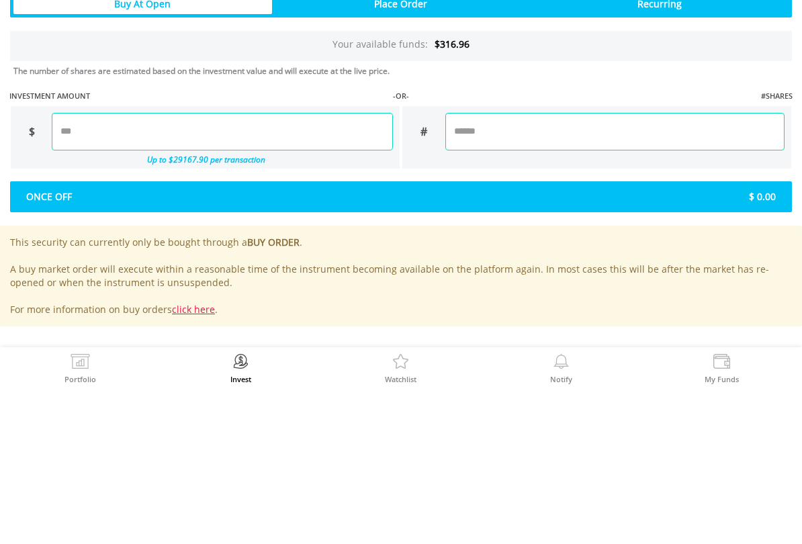
click at [550, 202] on div "Last Updated Price: 15-min. Delayed SELLING AT (BID) BUYING AT (ASK) LAST PRICE" at bounding box center [401, 65] width 802 height 825
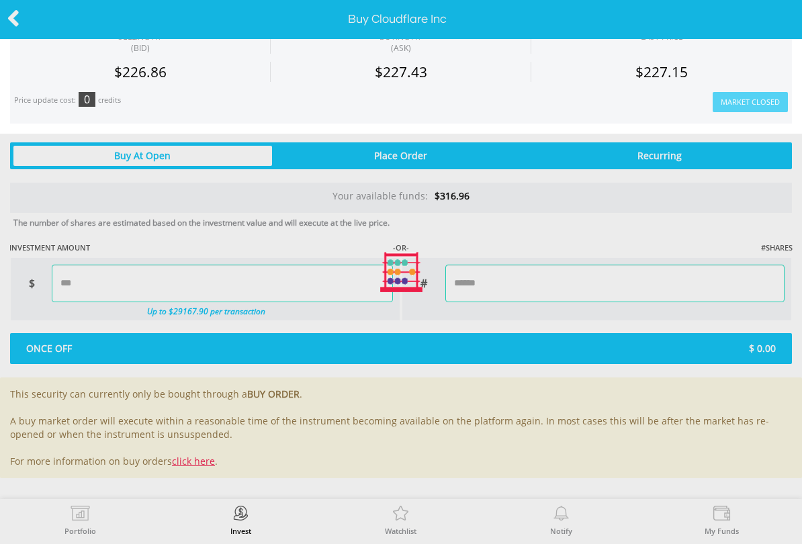
type input "******"
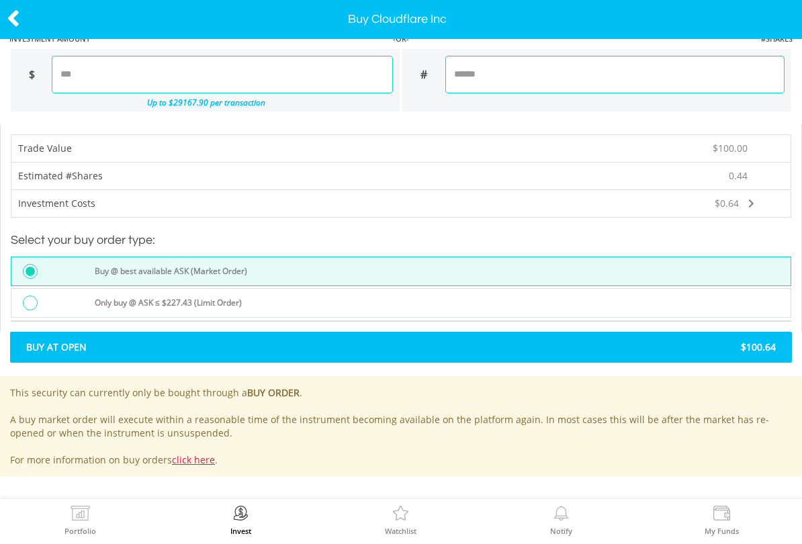
scroll to position [915, 0]
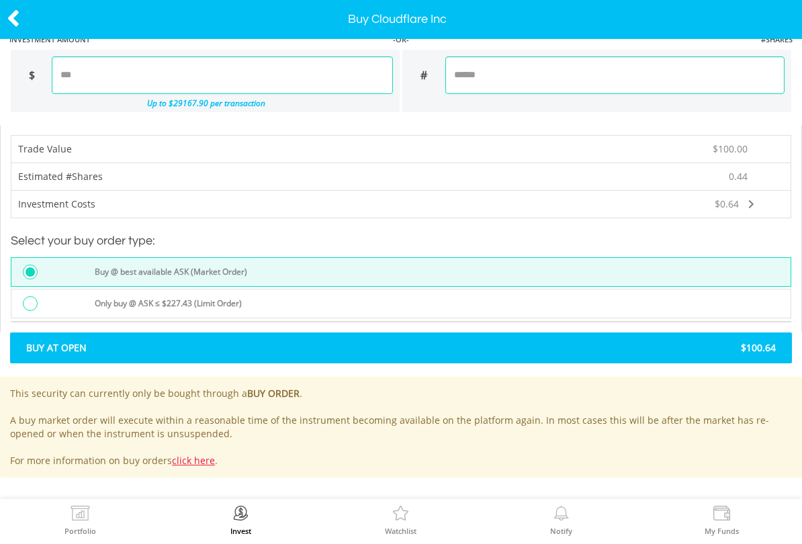
click at [457, 347] on span "$100.64" at bounding box center [593, 347] width 385 height 13
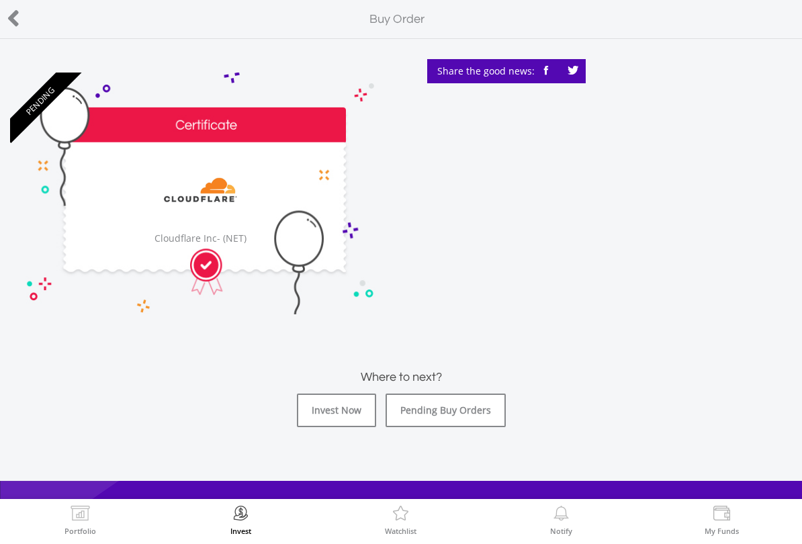
scroll to position [96, 0]
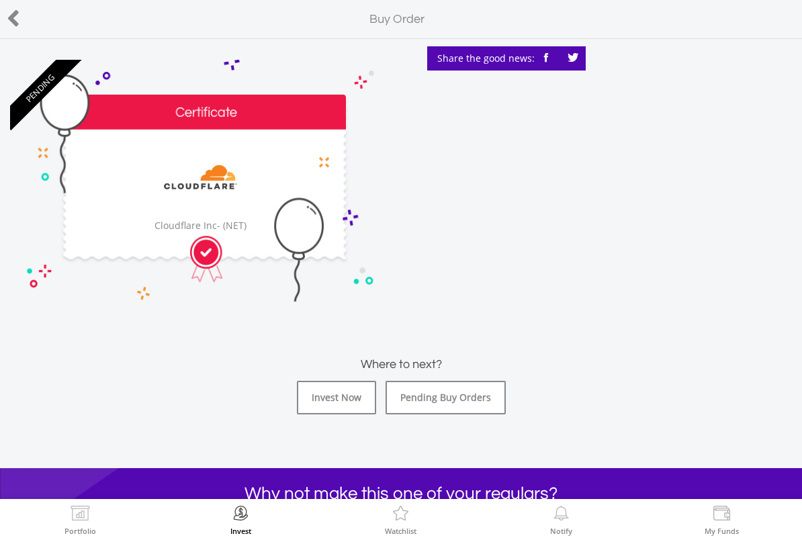
click at [470, 402] on link "Pending Buy Orders" at bounding box center [446, 398] width 120 height 34
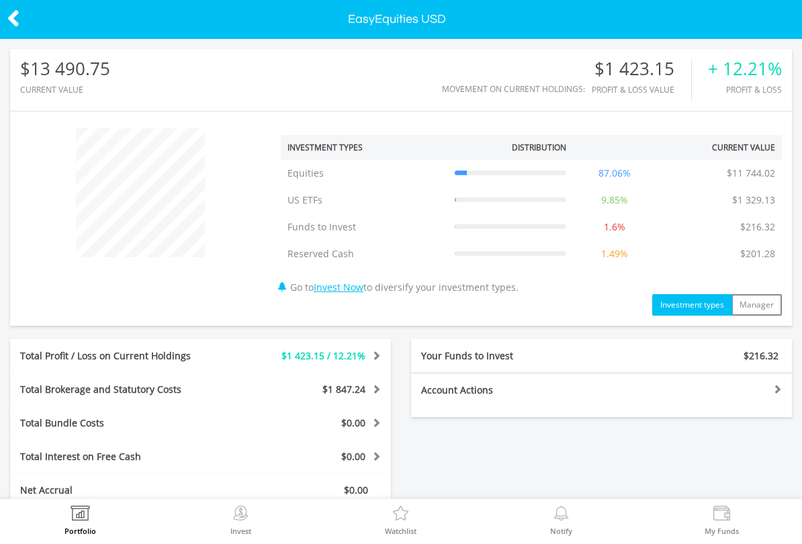
scroll to position [129, 261]
click at [236, 514] on img at bounding box center [240, 515] width 21 height 19
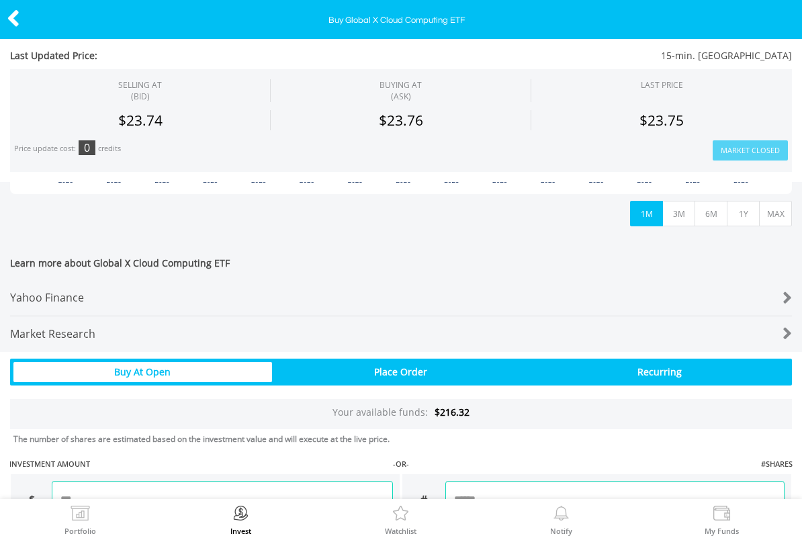
scroll to position [492, 0]
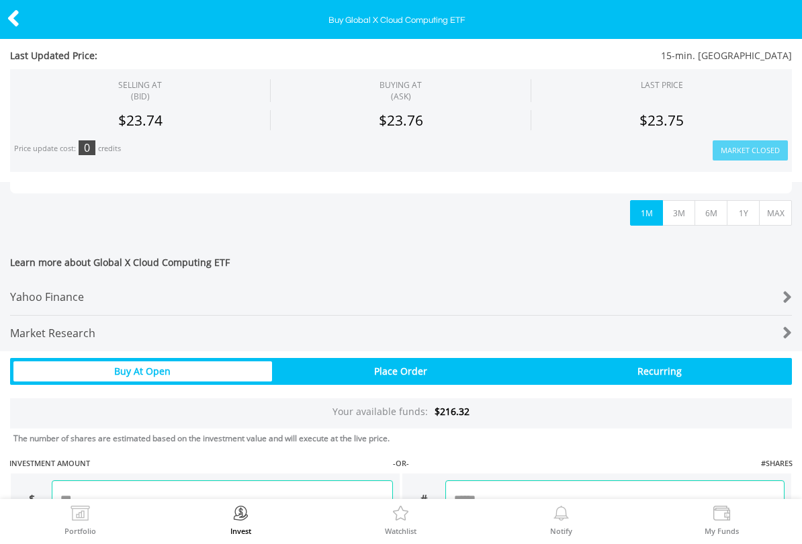
click at [717, 332] on div "Market Research" at bounding box center [368, 334] width 717 height 36
click at [32, 298] on div "Yahoo Finance" at bounding box center [368, 297] width 717 height 36
click at [79, 514] on img at bounding box center [80, 515] width 21 height 19
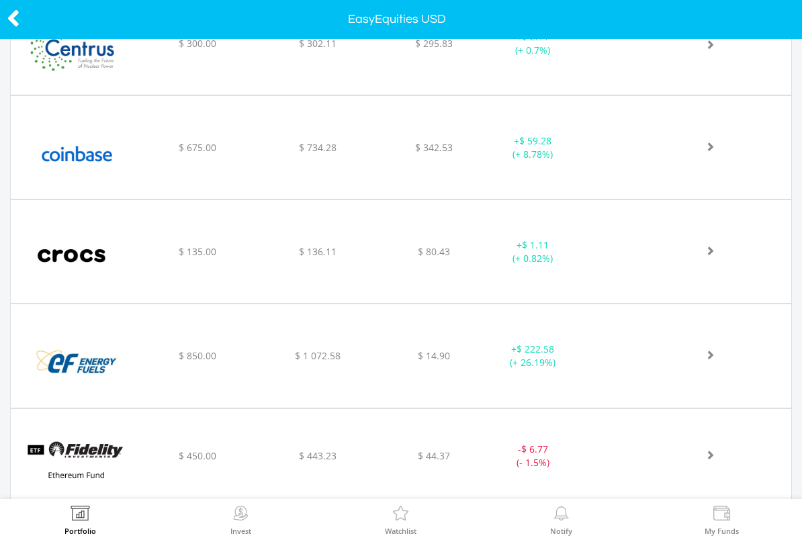
scroll to position [651, 0]
click at [625, 371] on div "﻿ Energy Fuels Inc/Canada $ 850.00 $ 1 072.58 $ 14.90 + $ 222.58 (+ 26.19%)" at bounding box center [401, 355] width 780 height 103
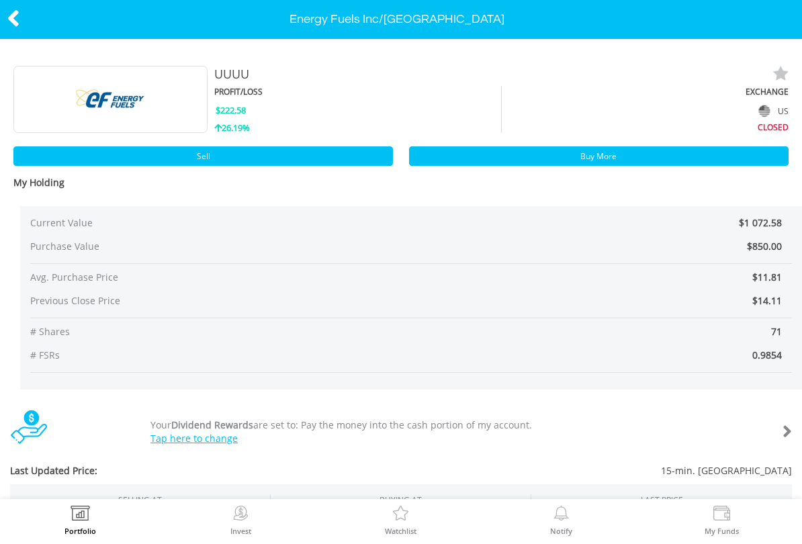
click at [642, 160] on link "Buy More" at bounding box center [598, 155] width 379 height 19
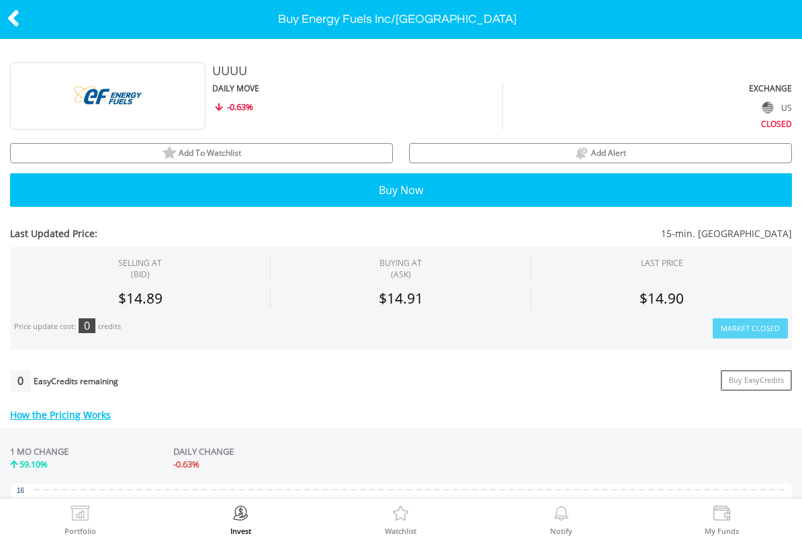
click at [183, 185] on button "Buy Now" at bounding box center [401, 190] width 782 height 34
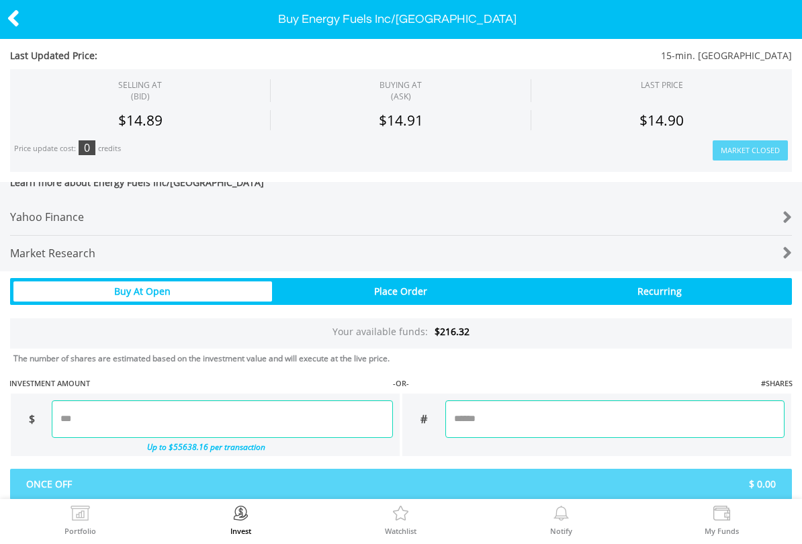
scroll to position [707, 0]
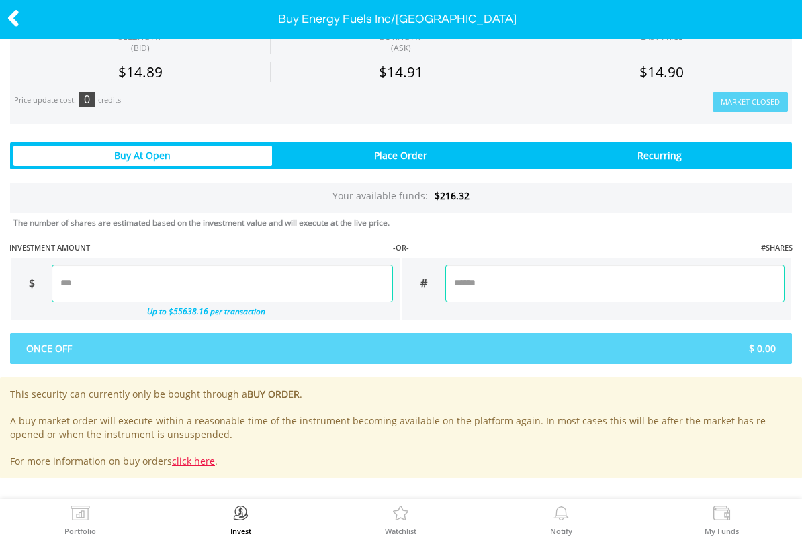
click at [281, 277] on input "number" at bounding box center [222, 284] width 341 height 38
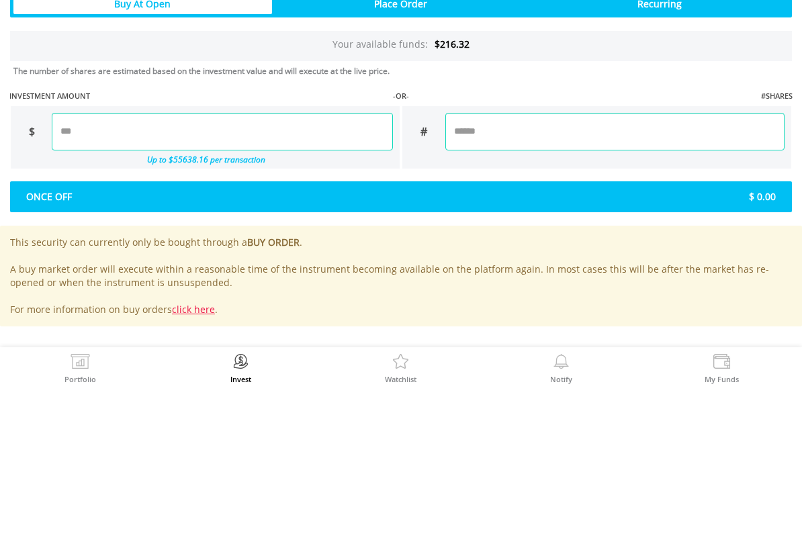
click at [574, 201] on div "Last Updated Price: 15-min. Delayed SELLING AT (BID) BUYING AT (ASK) LAST PRICE" at bounding box center [401, 65] width 802 height 825
type input "*****"
type input "******"
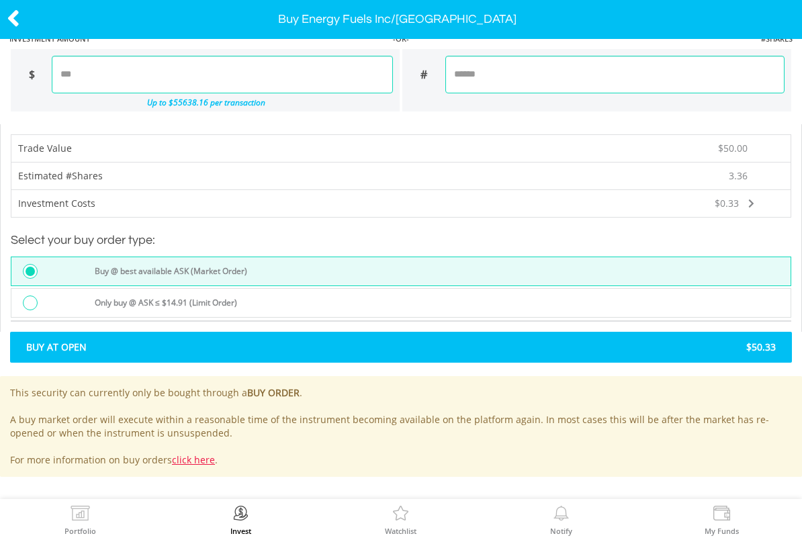
scroll to position [915, 0]
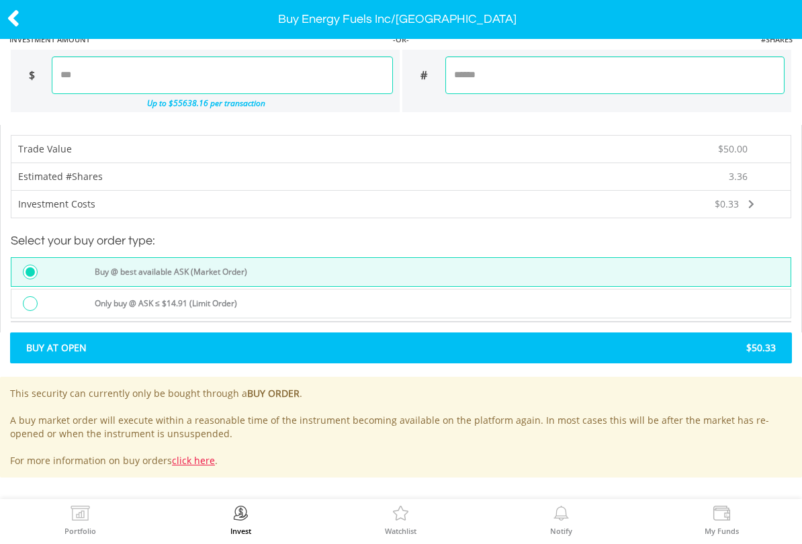
click at [41, 353] on div "Buy At Open $50.33" at bounding box center [401, 347] width 782 height 31
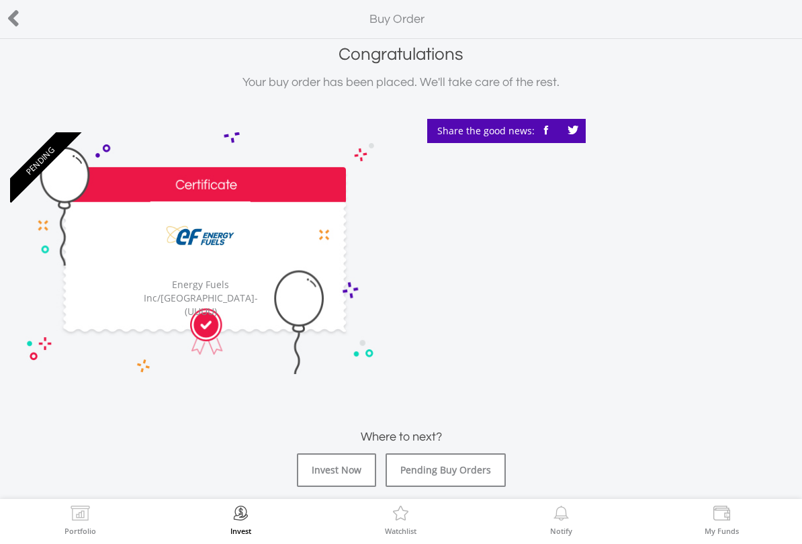
scroll to position [35, 0]
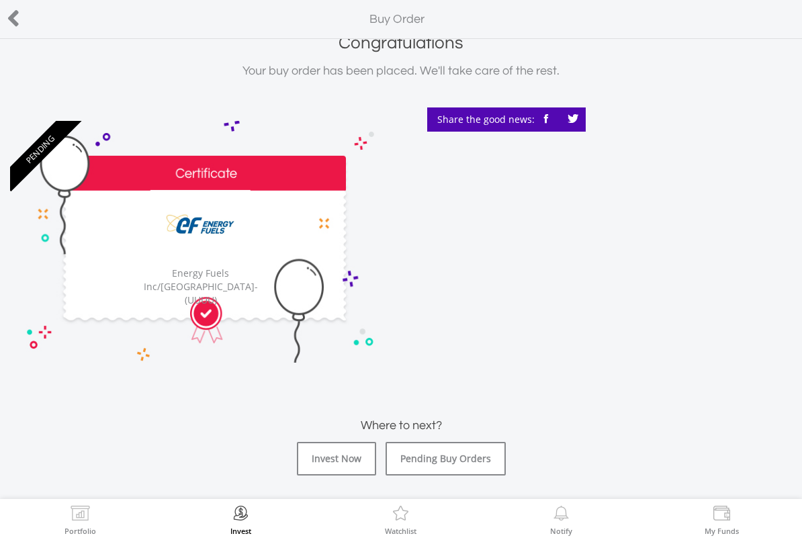
click at [478, 455] on link "Pending Buy Orders" at bounding box center [446, 459] width 120 height 34
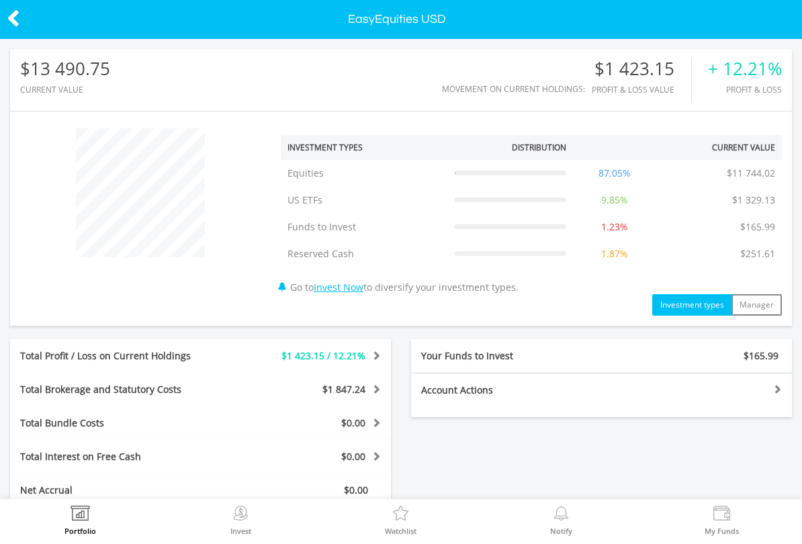
scroll to position [129, 261]
click at [83, 515] on img at bounding box center [80, 515] width 21 height 19
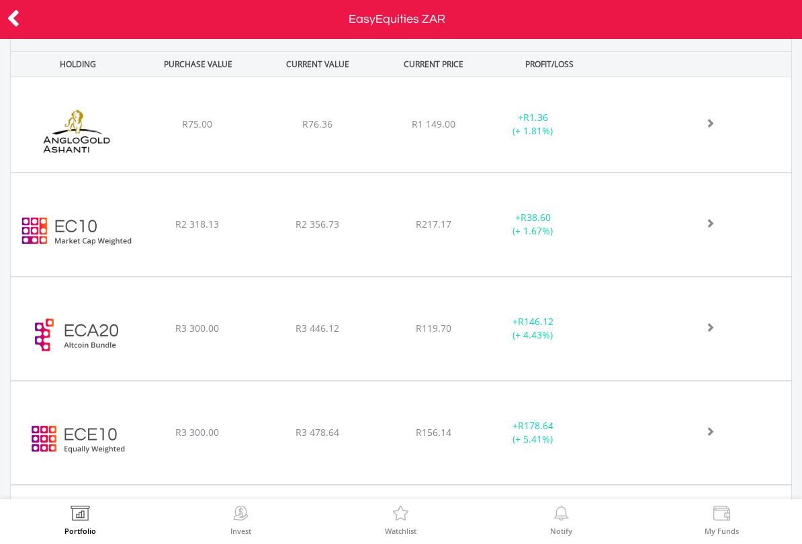
scroll to position [564, 0]
click at [19, 23] on icon at bounding box center [13, 18] width 13 height 26
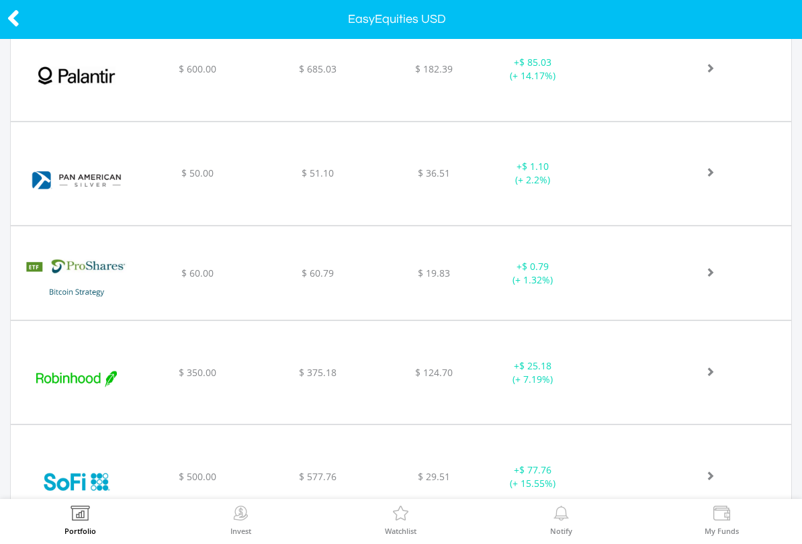
scroll to position [1531, 0]
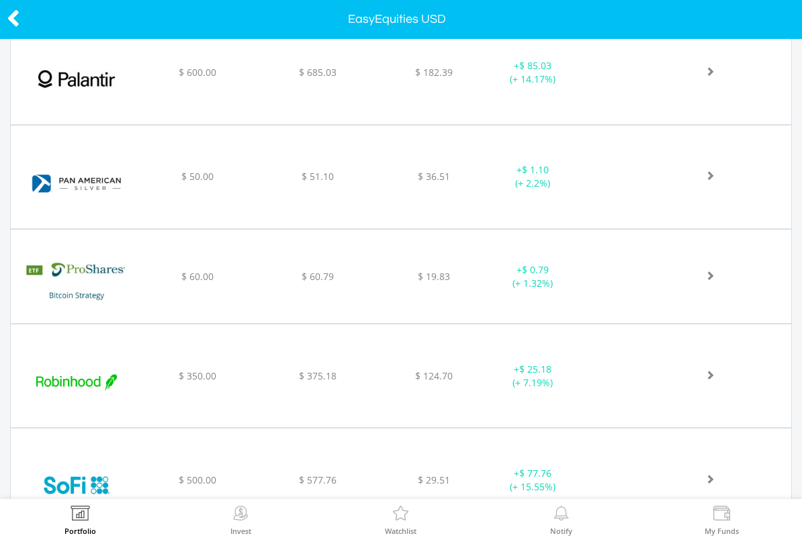
click at [42, 373] on img at bounding box center [76, 382] width 118 height 83
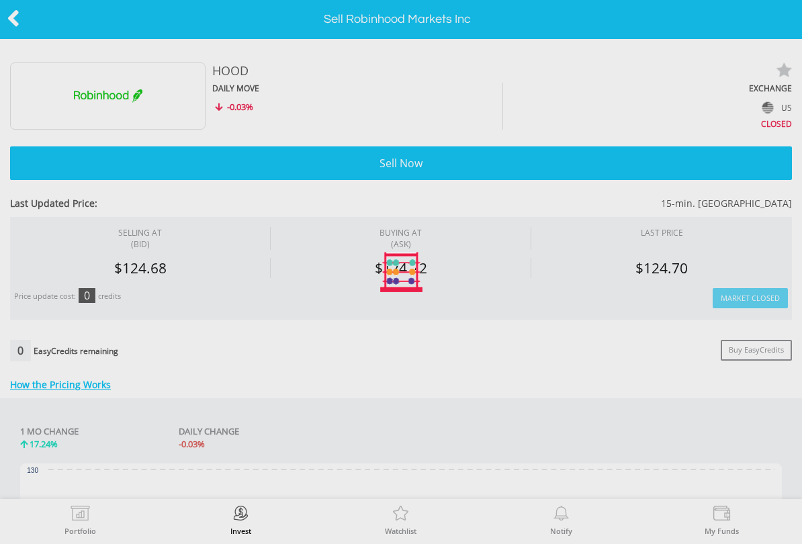
type input "******"
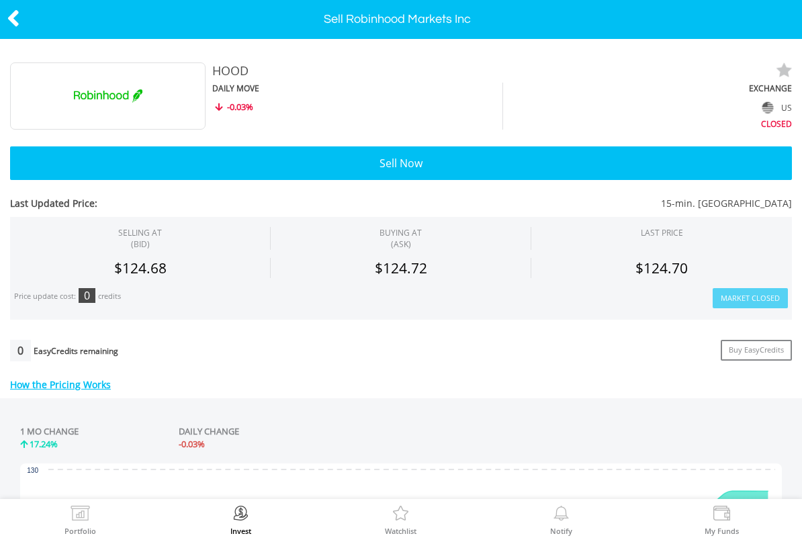
click at [317, 161] on button "Sell Now" at bounding box center [401, 163] width 782 height 34
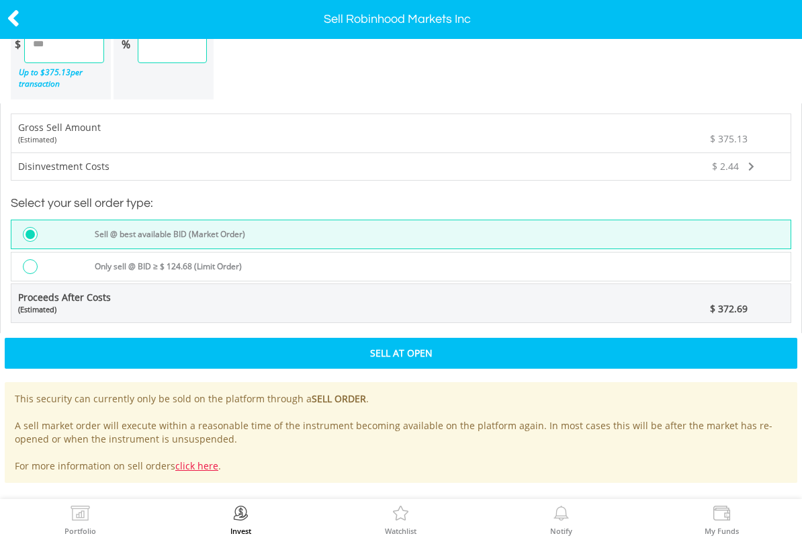
scroll to position [1078, 0]
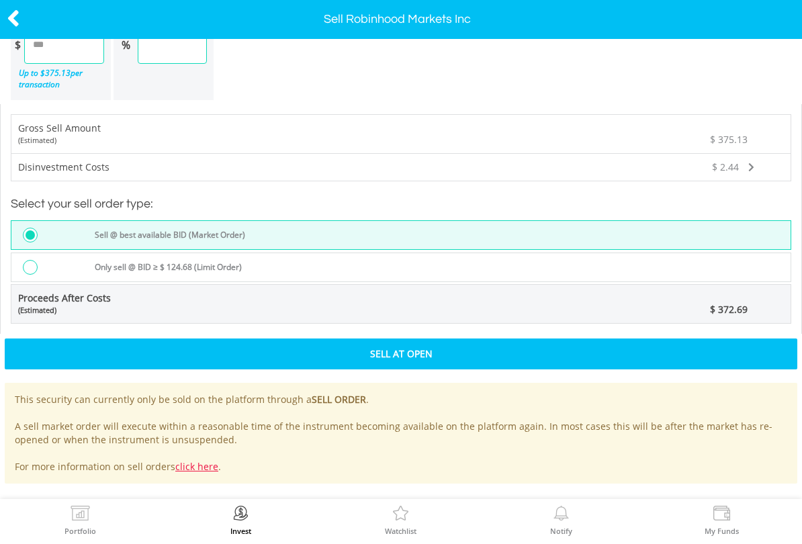
click at [441, 355] on div "Sell At Open" at bounding box center [401, 354] width 793 height 31
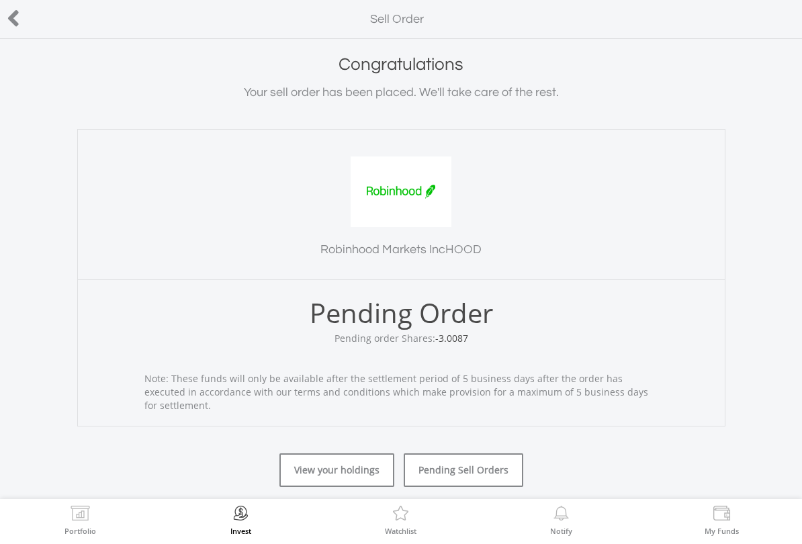
click at [434, 458] on link "Pending Sell Orders" at bounding box center [464, 470] width 120 height 34
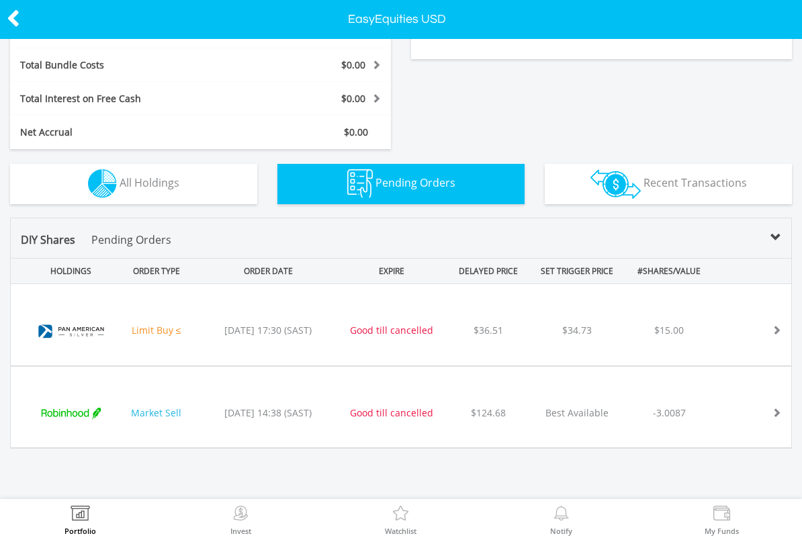
scroll to position [357, 0]
click at [511, 334] on div "$36.51" at bounding box center [488, 330] width 86 height 13
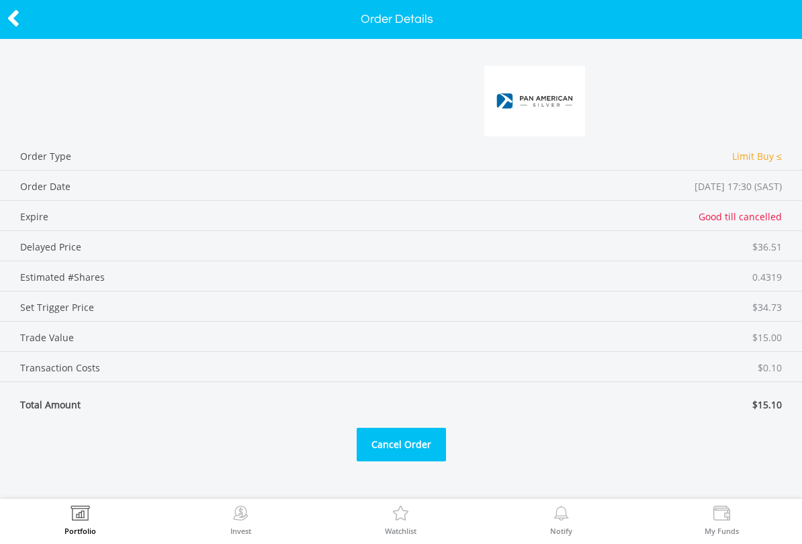
click at [411, 451] on button "Cancel Order" at bounding box center [401, 445] width 89 height 34
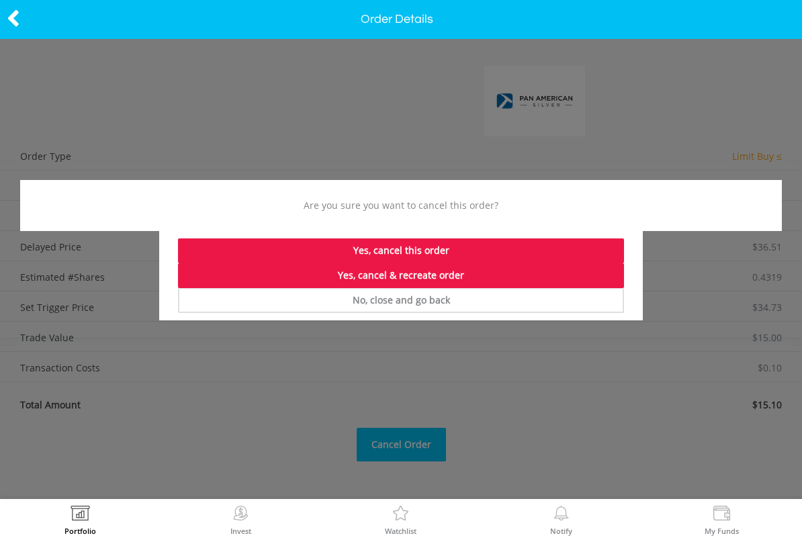
click at [429, 247] on div "Yes, cancel this order" at bounding box center [401, 250] width 446 height 25
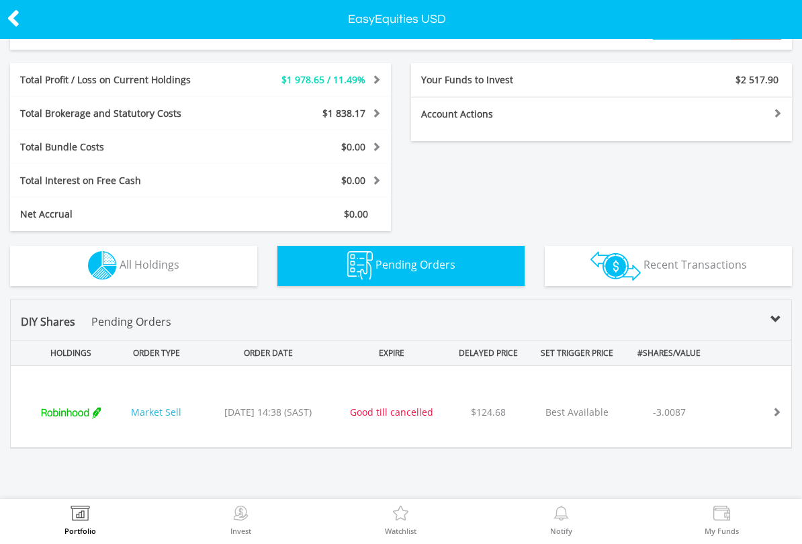
scroll to position [249, 0]
click at [420, 411] on div "Good till cancelled" at bounding box center [391, 412] width 101 height 13
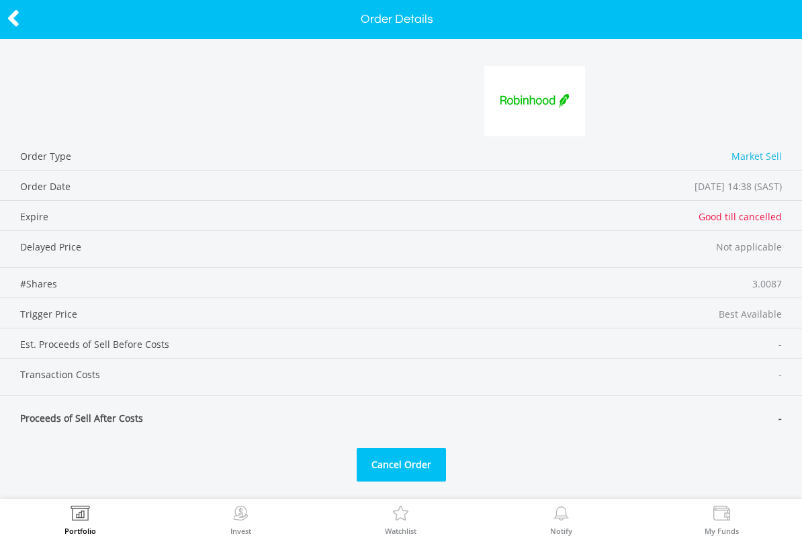
click at [412, 467] on button "Cancel Order" at bounding box center [401, 465] width 89 height 34
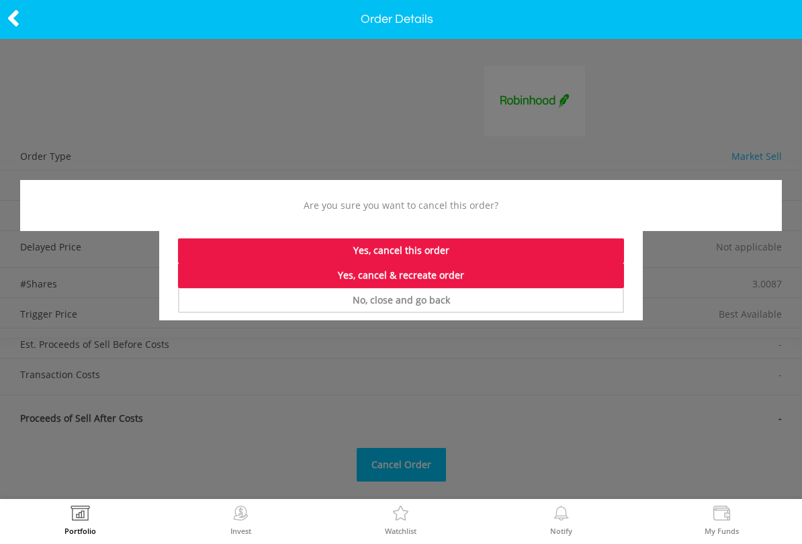
click at [423, 275] on div "Yes, cancel & recreate order" at bounding box center [401, 275] width 446 height 25
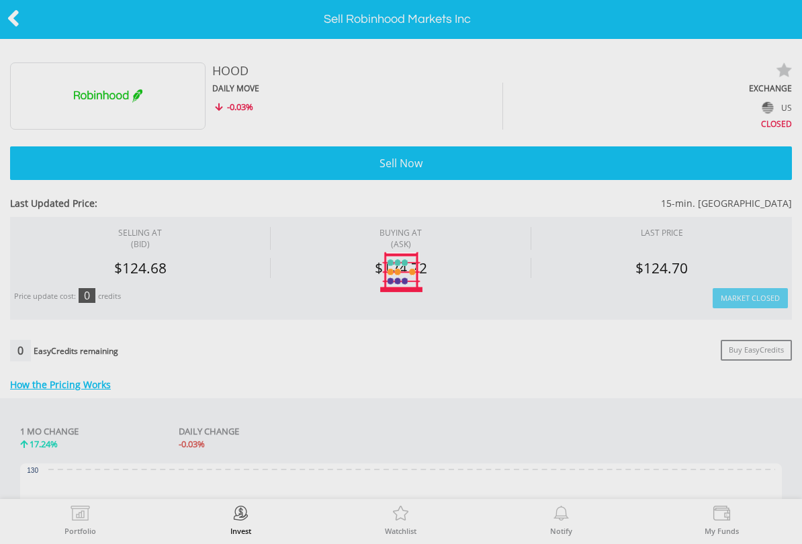
type input "******"
click at [351, 172] on button "Sell Now" at bounding box center [401, 163] width 782 height 34
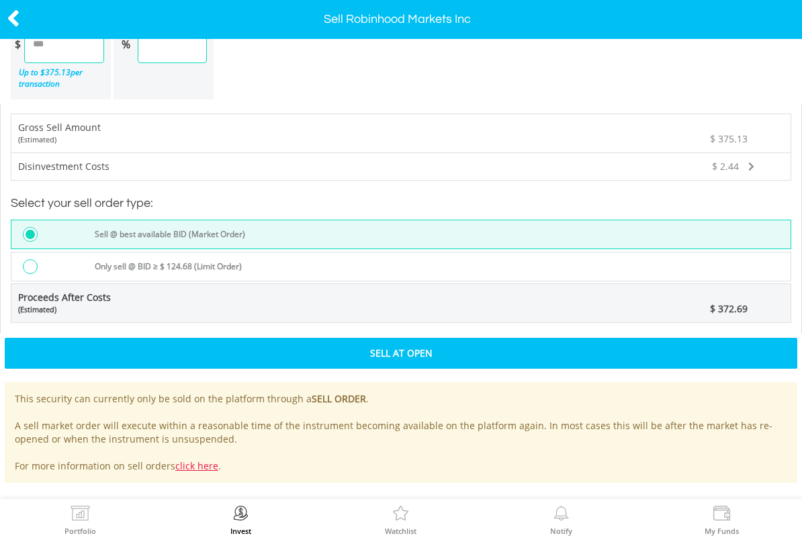
scroll to position [1078, 0]
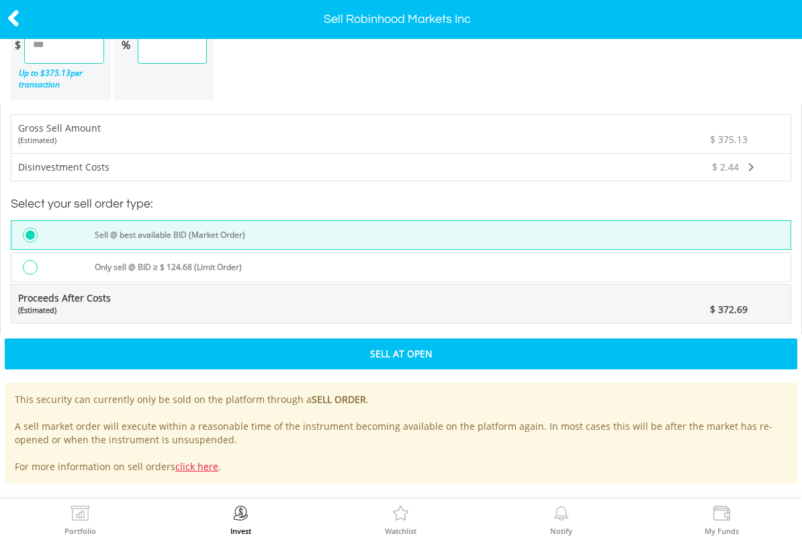
click at [372, 263] on div "Only sell @ BID ≥ $ 124.68 (Limit Order)" at bounding box center [439, 269] width 704 height 18
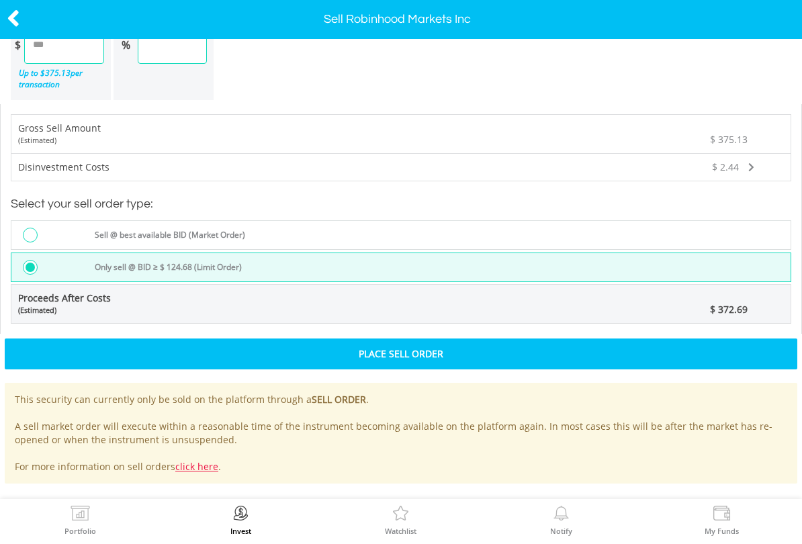
click at [419, 358] on div "Place Sell Order" at bounding box center [401, 354] width 793 height 31
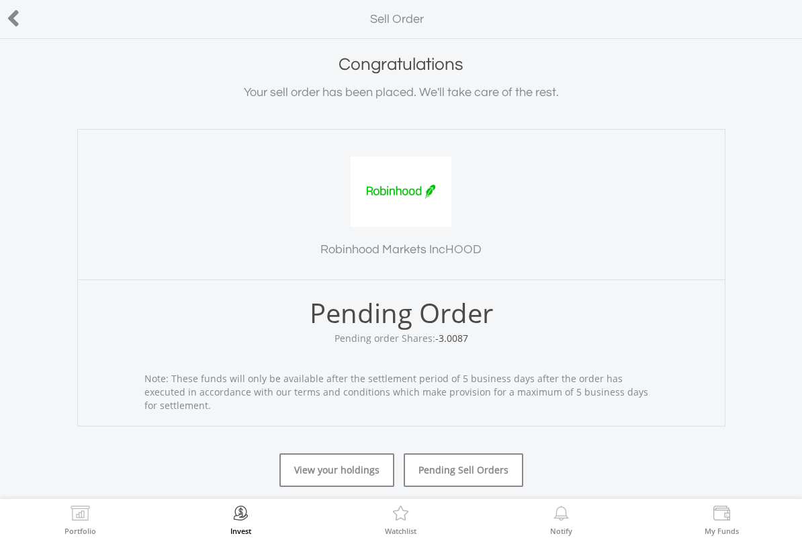
click at [483, 466] on link "Pending Sell Orders" at bounding box center [464, 470] width 120 height 34
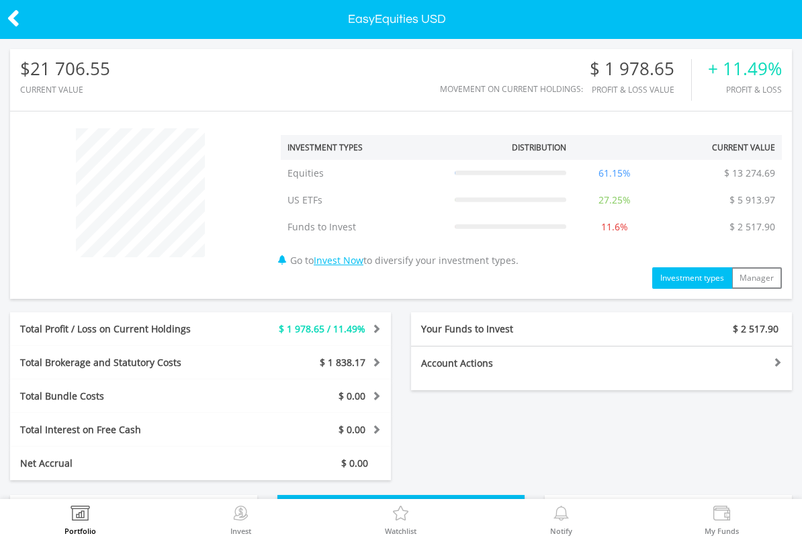
scroll to position [129, 261]
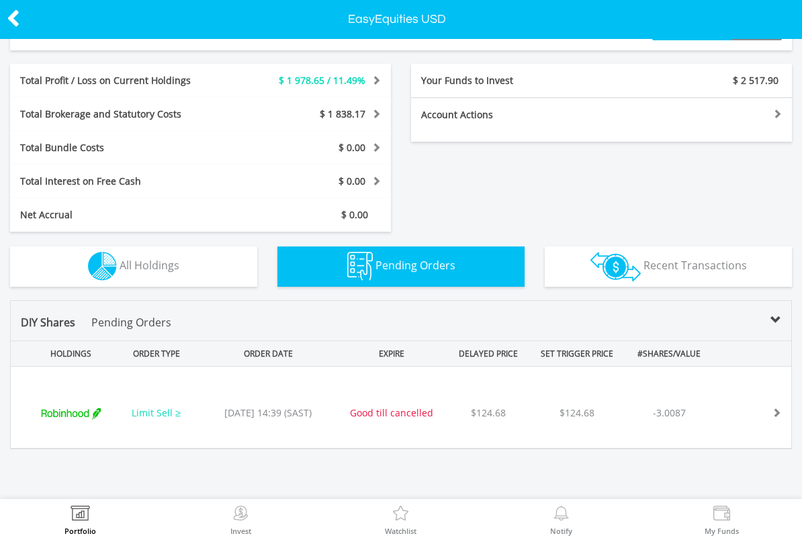
click at [23, 281] on button "Holdings All Holdings" at bounding box center [133, 267] width 247 height 40
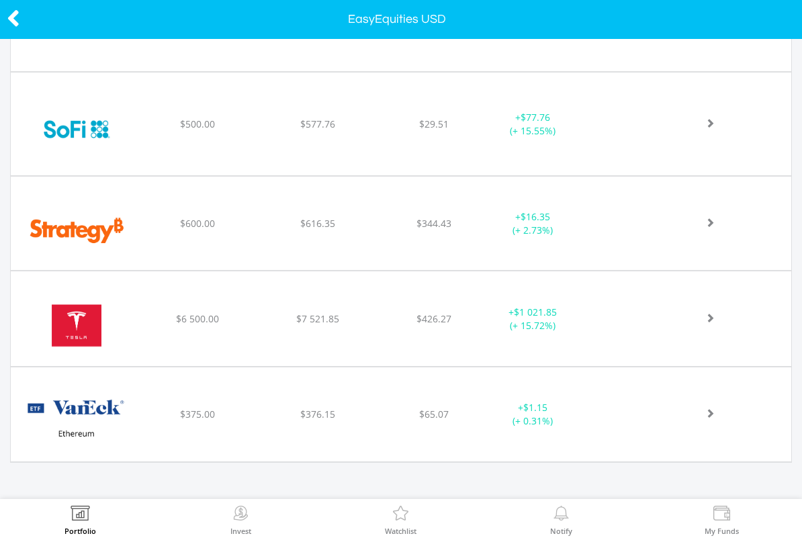
scroll to position [1861, 0]
click at [230, 514] on img at bounding box center [240, 515] width 21 height 19
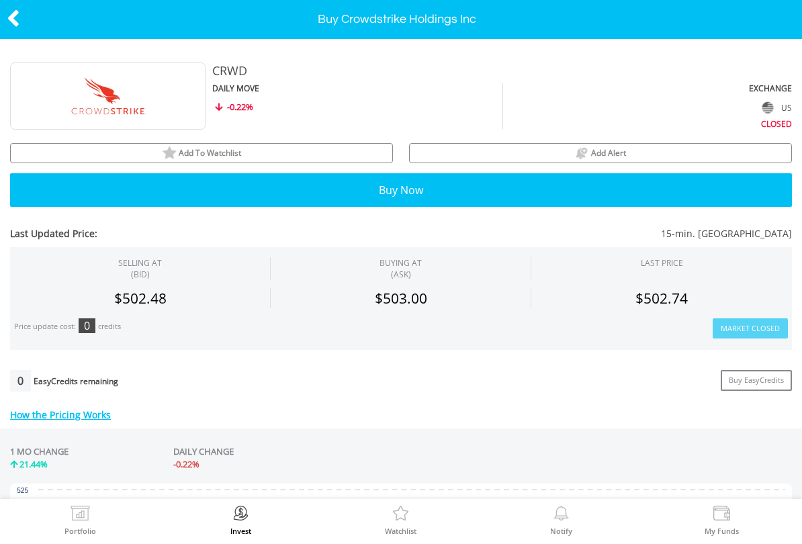
click at [351, 191] on button "Buy Now" at bounding box center [401, 190] width 782 height 34
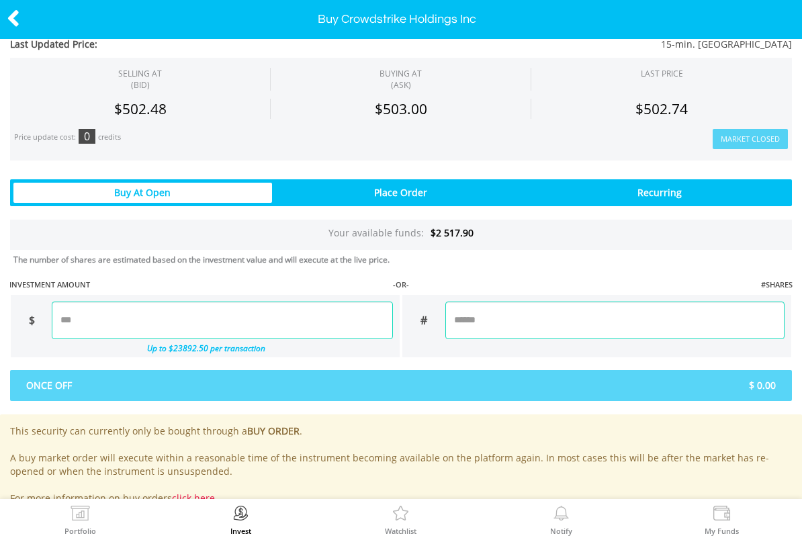
scroll to position [707, 0]
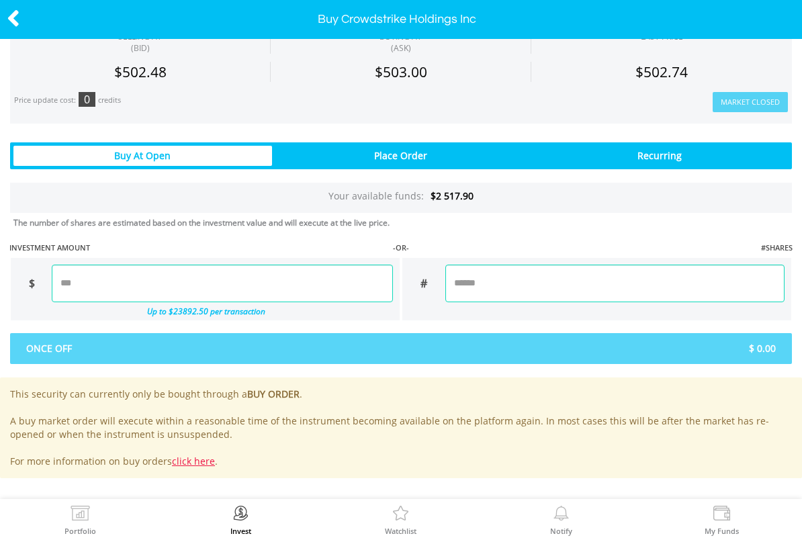
click at [238, 282] on input "number" at bounding box center [222, 284] width 341 height 38
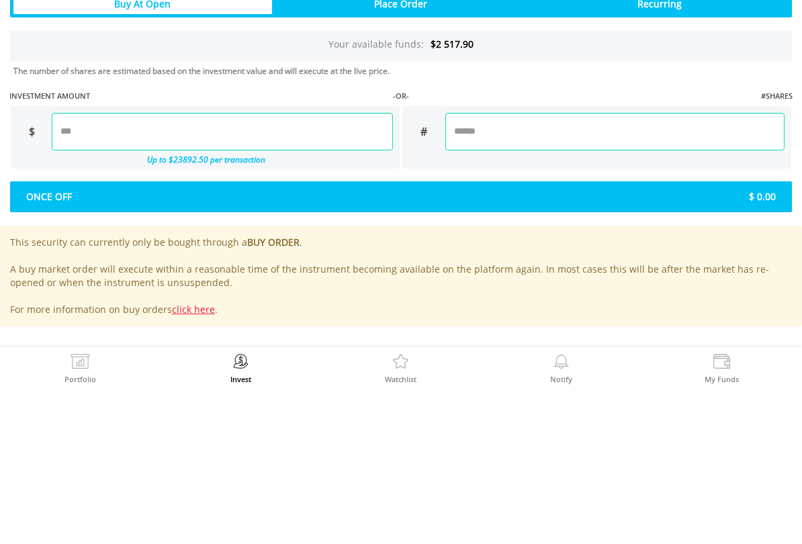
click at [521, 199] on div "Last Updated Price: 15-min. [GEOGRAPHIC_DATA] SELLING AT (BID) BUYING AT (ASK) …" at bounding box center [401, 65] width 802 height 825
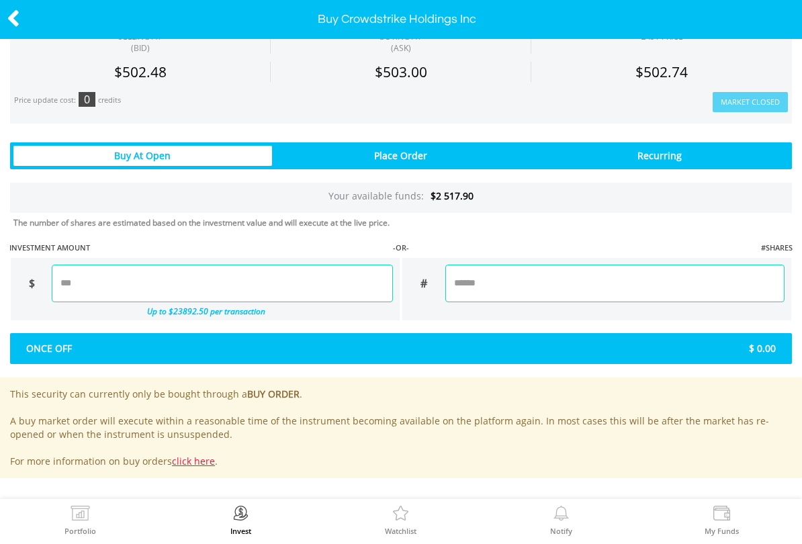
type input "******"
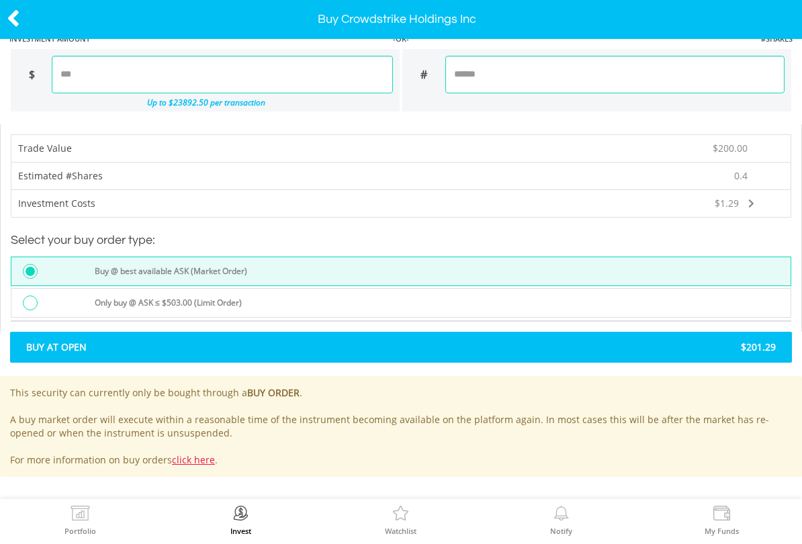
scroll to position [915, 0]
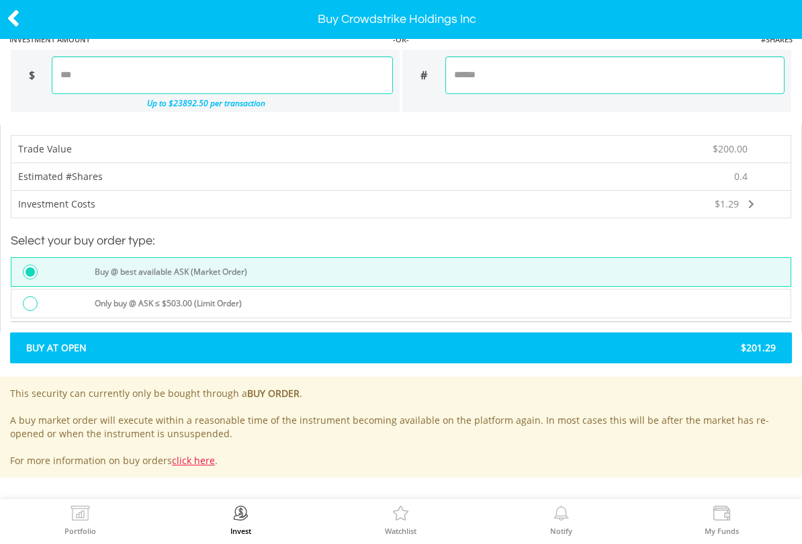
click at [454, 346] on span "$201.29" at bounding box center [593, 347] width 385 height 13
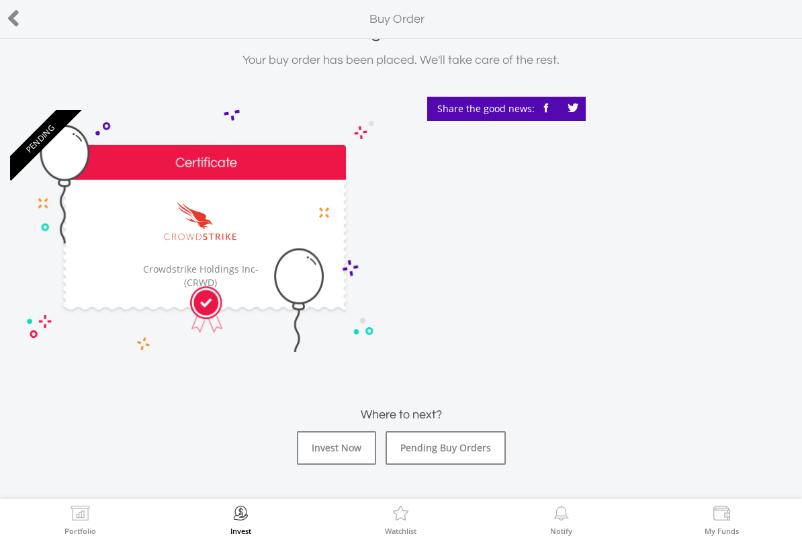
scroll to position [47, 0]
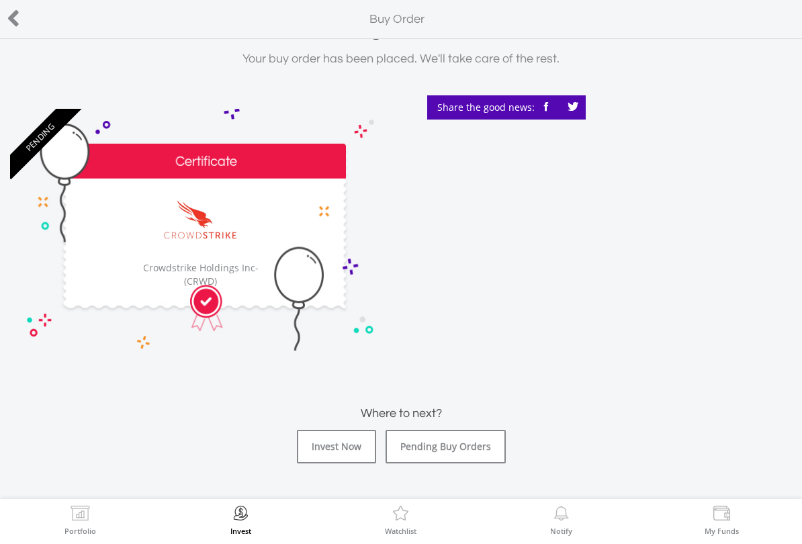
click at [483, 444] on link "Pending Buy Orders" at bounding box center [446, 447] width 120 height 34
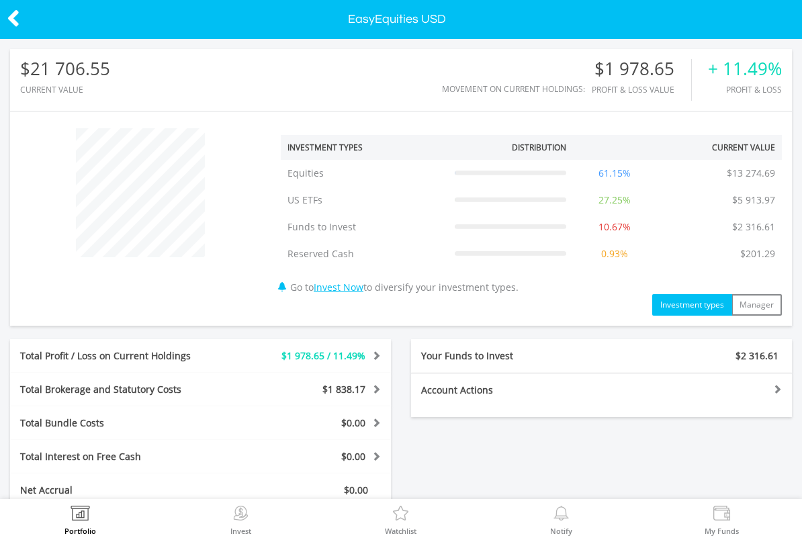
scroll to position [129, 261]
click at [231, 521] on img at bounding box center [240, 515] width 21 height 19
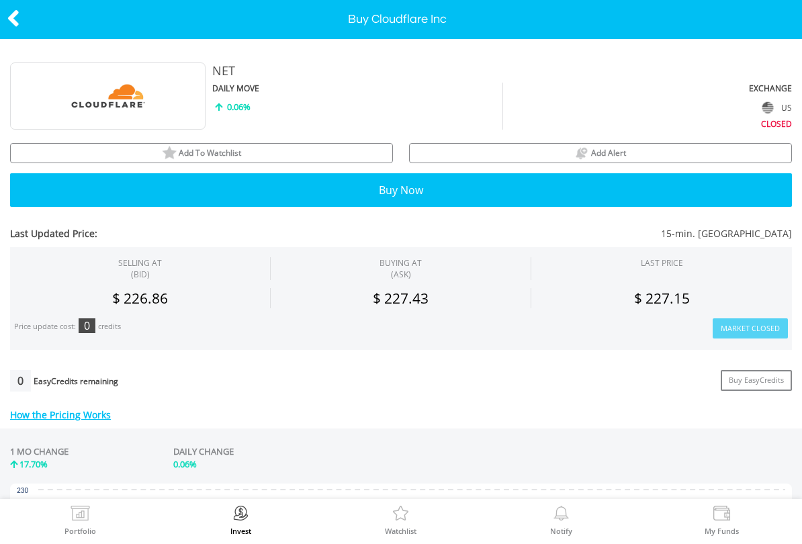
click at [324, 191] on button "Buy Now" at bounding box center [401, 190] width 782 height 34
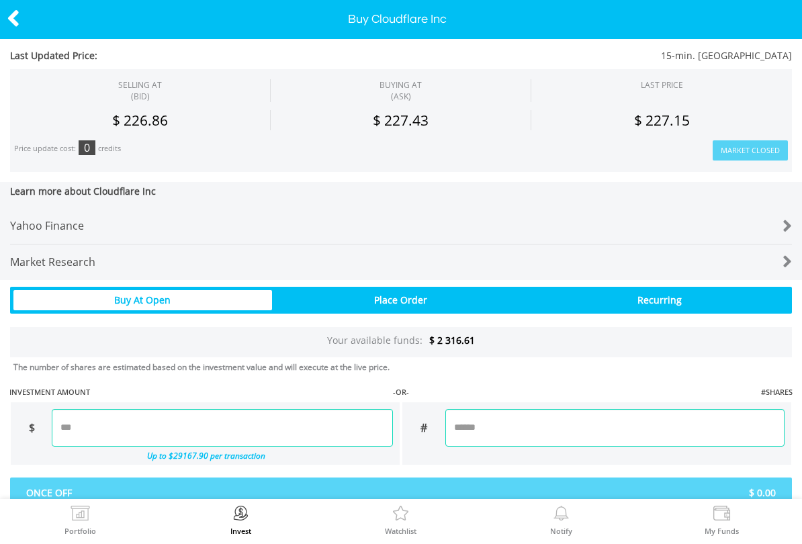
scroll to position [707, 0]
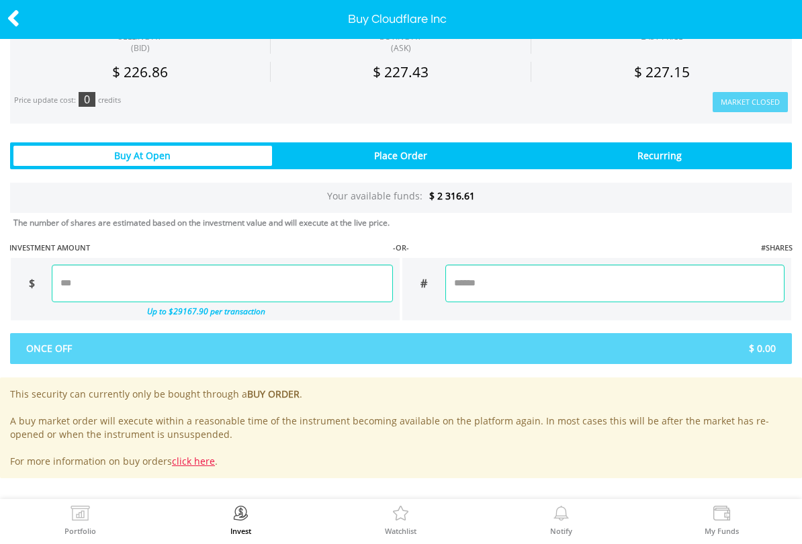
click at [262, 285] on input "number" at bounding box center [222, 284] width 341 height 38
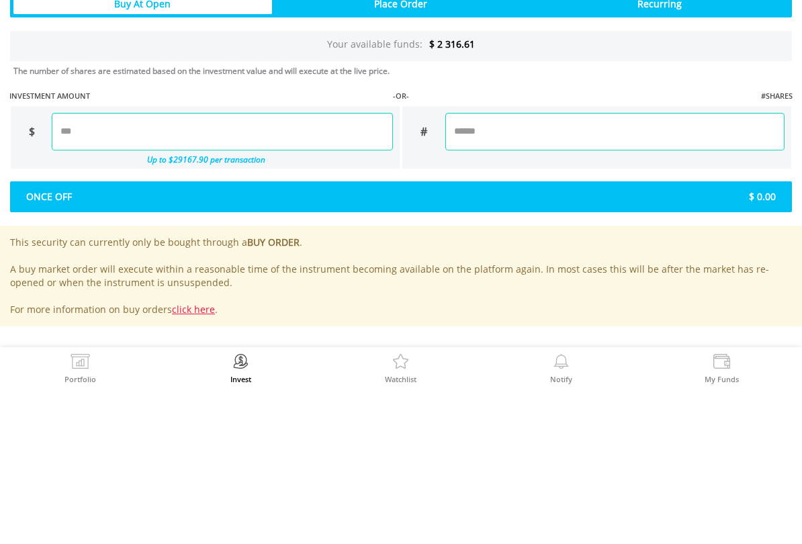
click at [525, 197] on div "Last Updated Price: 15-min. Delayed SELLING AT (BID) BUYING AT (ASK) LAST PRICE" at bounding box center [401, 65] width 802 height 825
type input "******"
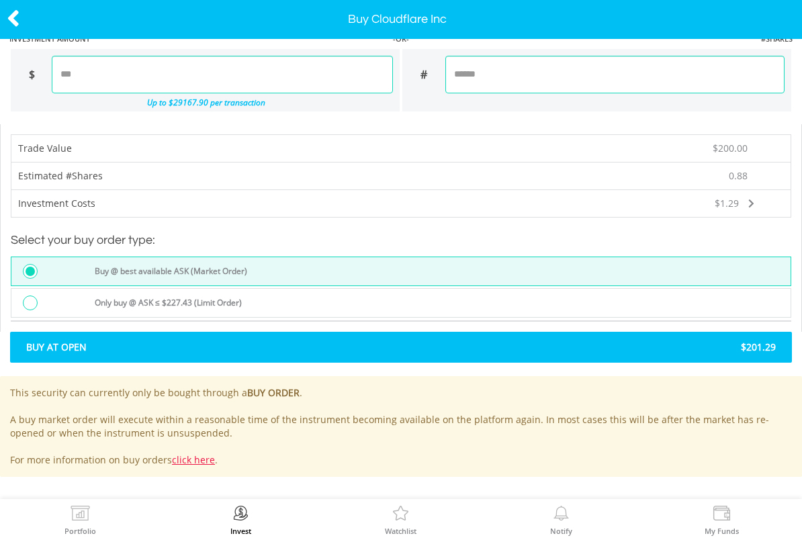
scroll to position [915, 0]
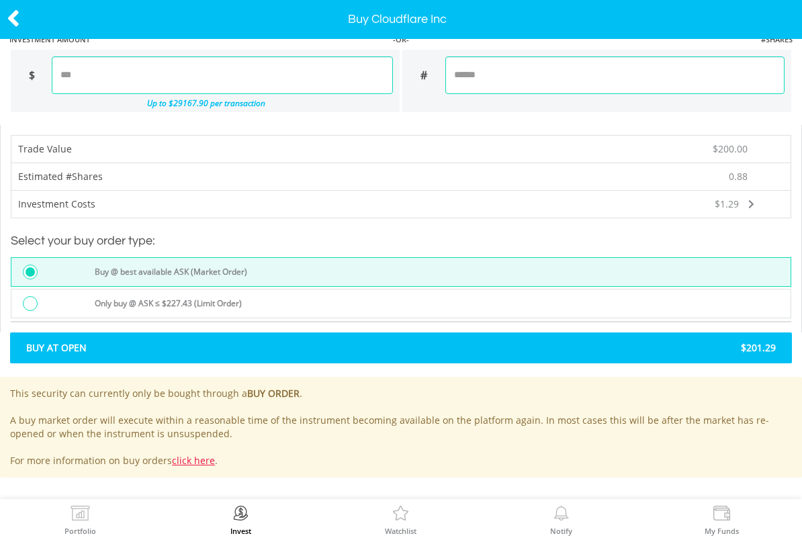
click at [448, 348] on span "$201.29" at bounding box center [593, 347] width 385 height 13
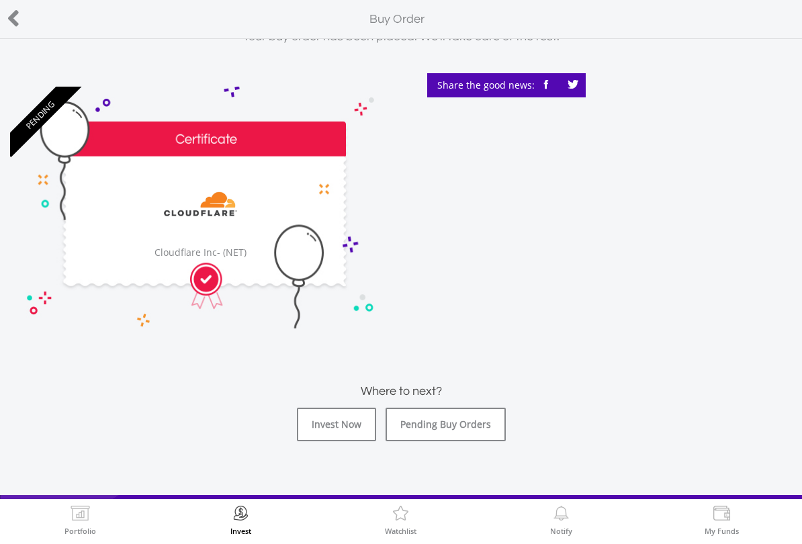
scroll to position [72, 0]
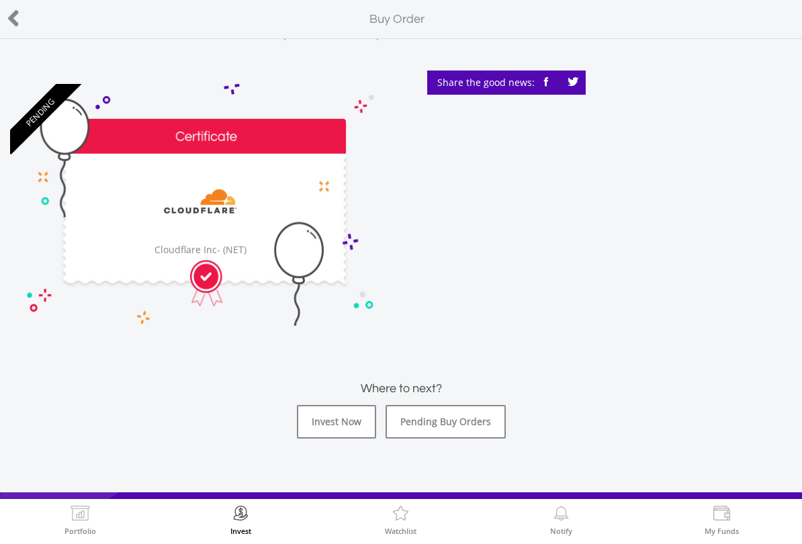
click at [496, 418] on link "Pending Buy Orders" at bounding box center [446, 422] width 120 height 34
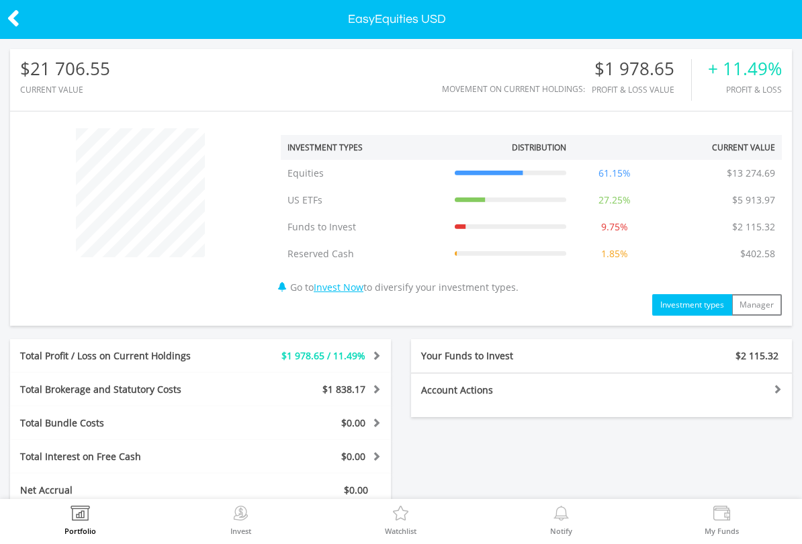
scroll to position [129, 261]
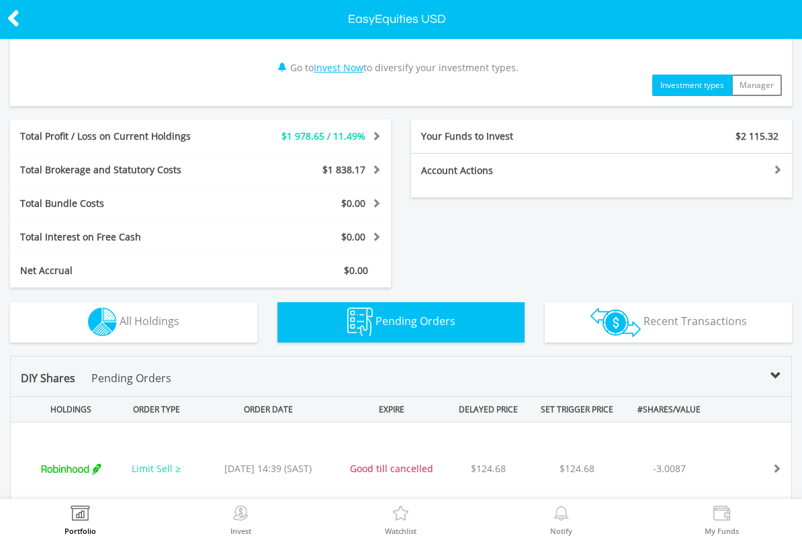
click at [30, 312] on button "Holdings All Holdings" at bounding box center [133, 322] width 247 height 40
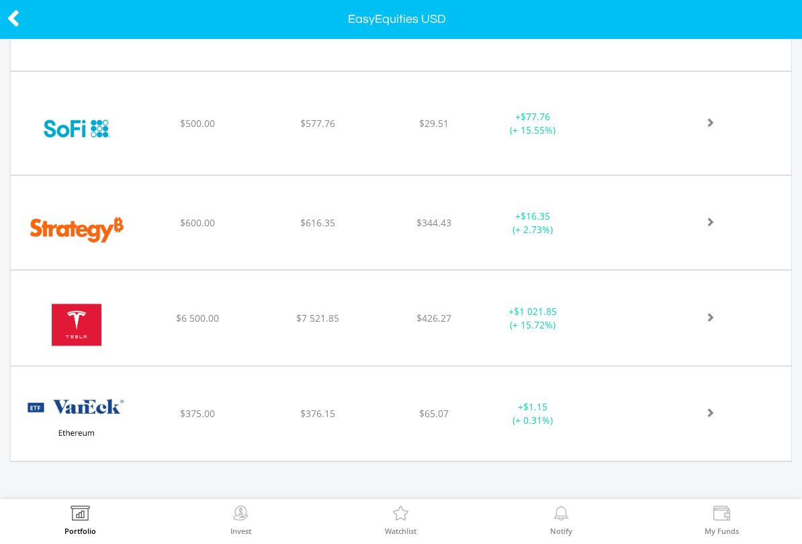
scroll to position [1887, 0]
click at [74, 522] on img at bounding box center [80, 515] width 21 height 19
